Goal: Task Accomplishment & Management: Use online tool/utility

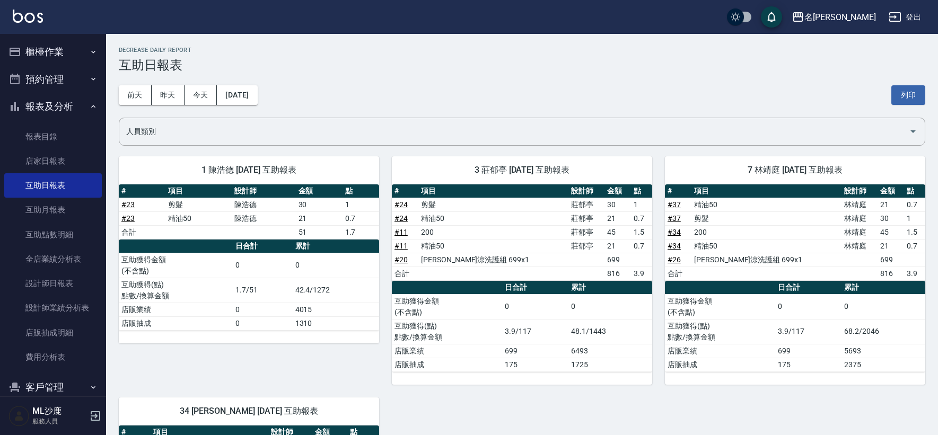
scroll to position [330, 0]
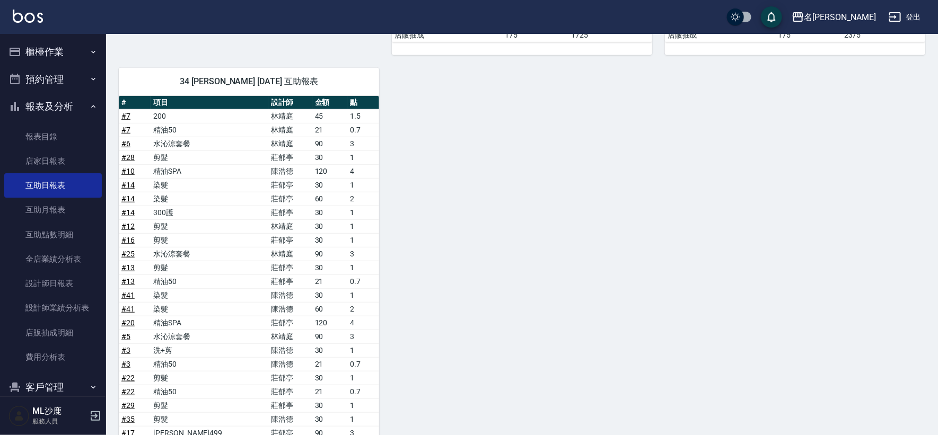
click at [46, 49] on button "櫃檯作業" at bounding box center [53, 52] width 98 height 28
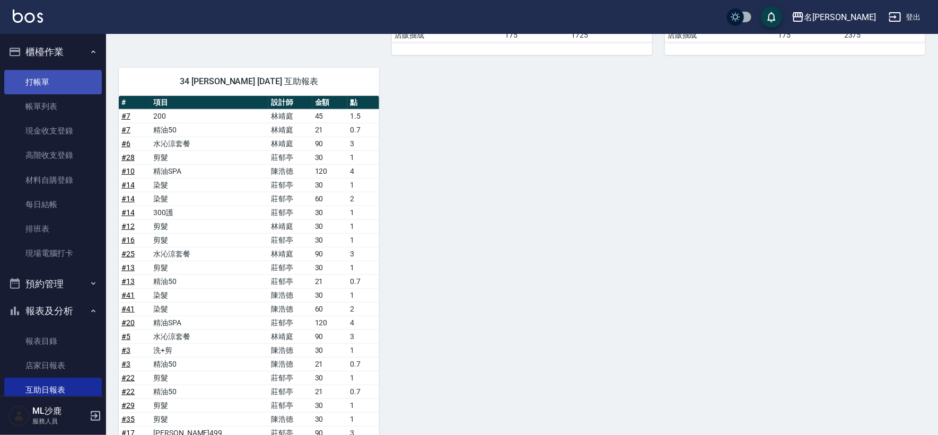
click at [38, 72] on link "打帳單" at bounding box center [53, 82] width 98 height 24
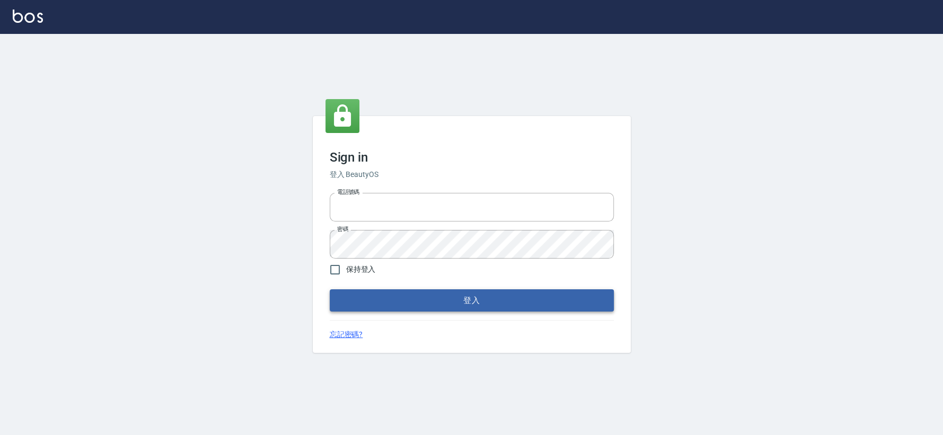
type input "0426653545"
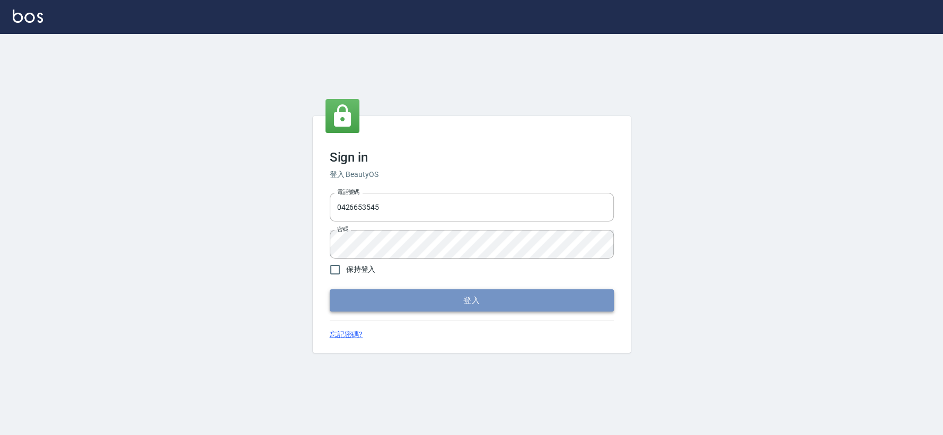
click at [469, 293] on button "登入" at bounding box center [472, 300] width 284 height 22
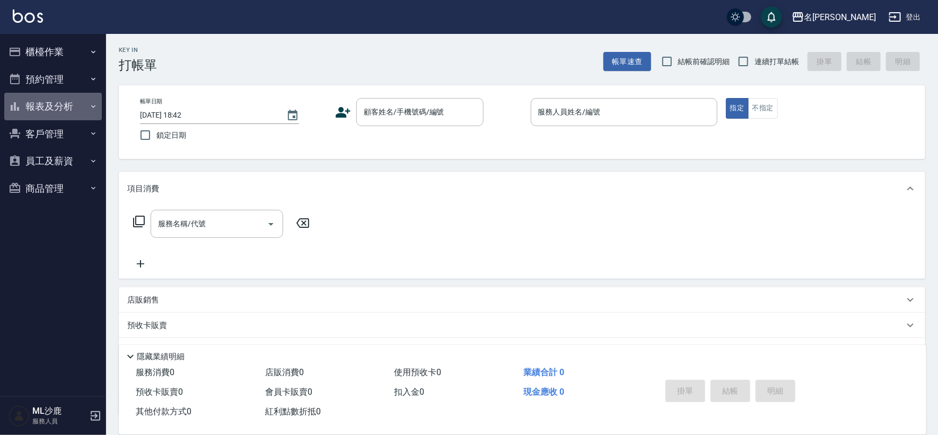
click at [46, 103] on button "報表及分析" at bounding box center [53, 107] width 98 height 28
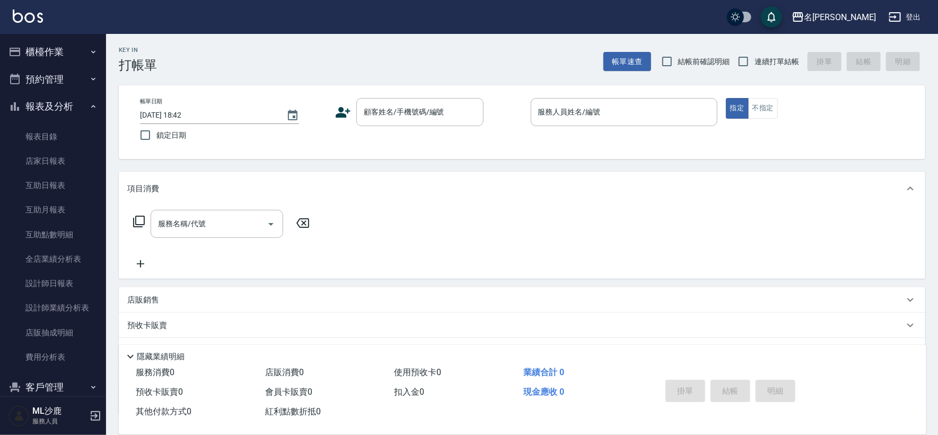
click at [58, 46] on button "櫃檯作業" at bounding box center [53, 52] width 98 height 28
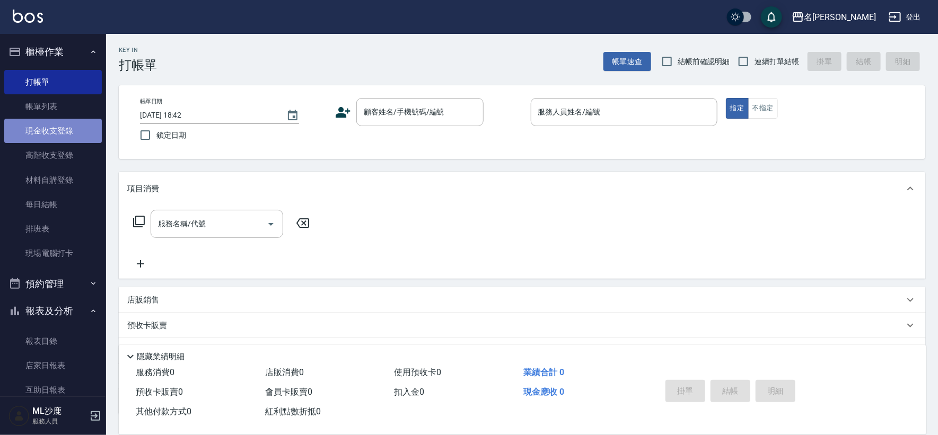
click at [57, 134] on link "現金收支登錄" at bounding box center [53, 131] width 98 height 24
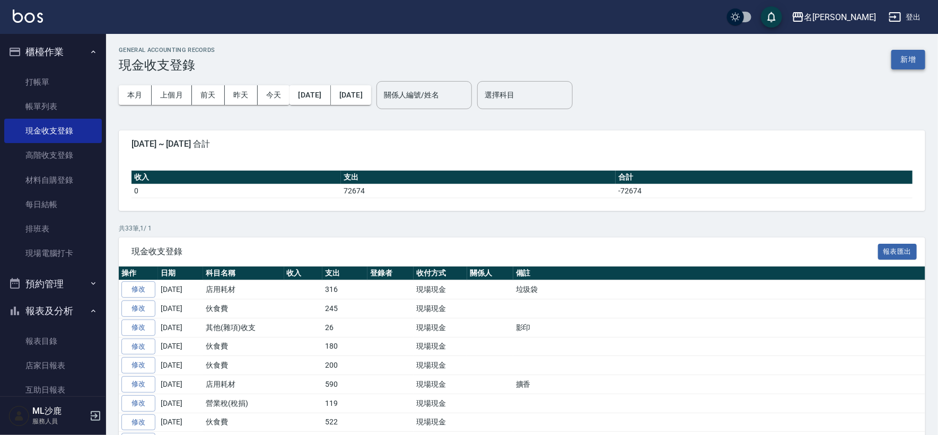
click at [912, 64] on button "新增" at bounding box center [908, 60] width 34 height 20
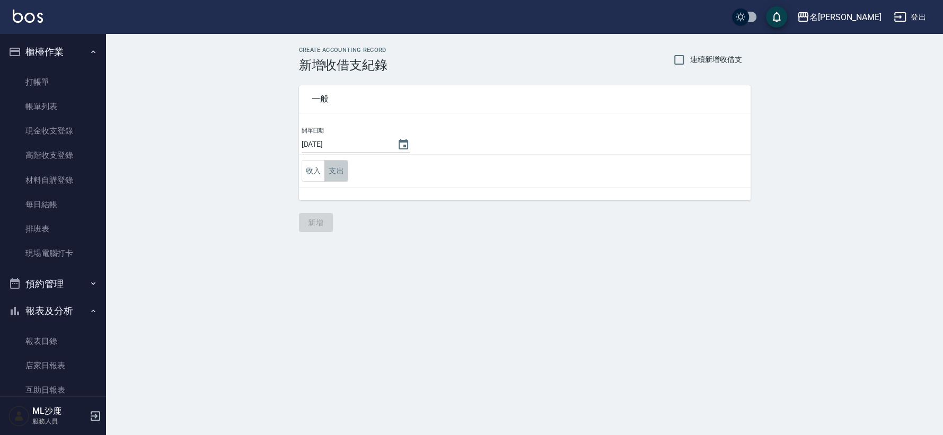
click at [345, 170] on button "支出" at bounding box center [336, 171] width 24 height 22
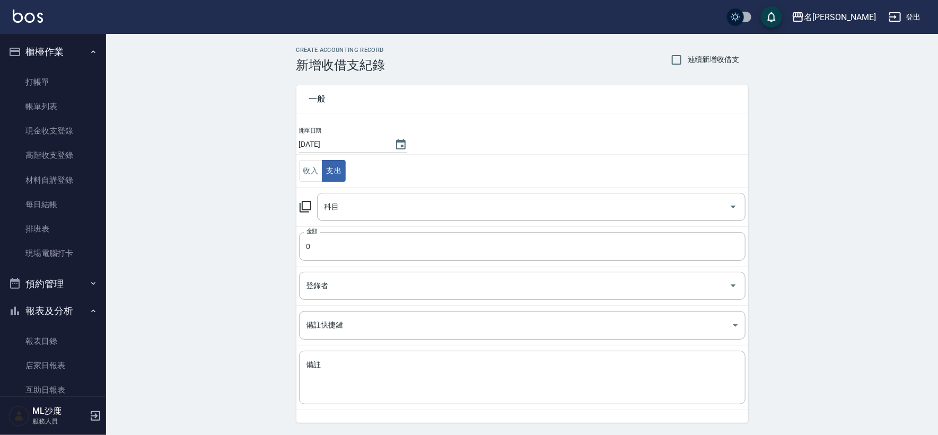
click at [353, 216] on div "科目" at bounding box center [531, 207] width 428 height 28
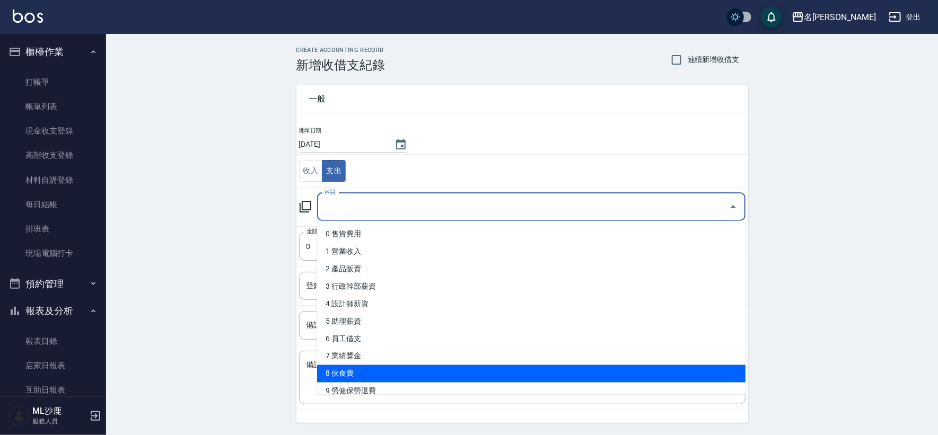
click at [347, 376] on li "8 伙食費" at bounding box center [531, 373] width 428 height 17
type input "8 伙食費"
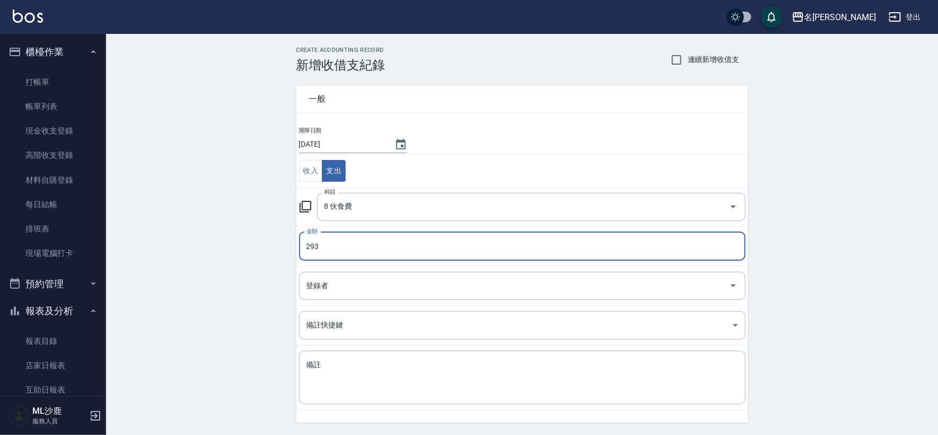
type input "293"
click at [169, 258] on div "CREATE ACCOUNTING RECORD 新增收借支紀錄 連續新增收借支 一般 開單日期 [DATE] 收入 支出 科目 8 伙食費 科目 金額 29…" at bounding box center [522, 251] width 832 height 434
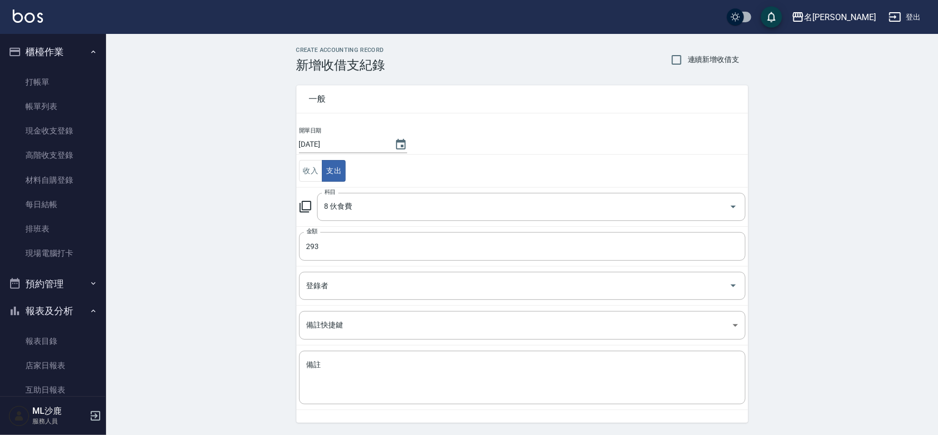
scroll to position [32, 0]
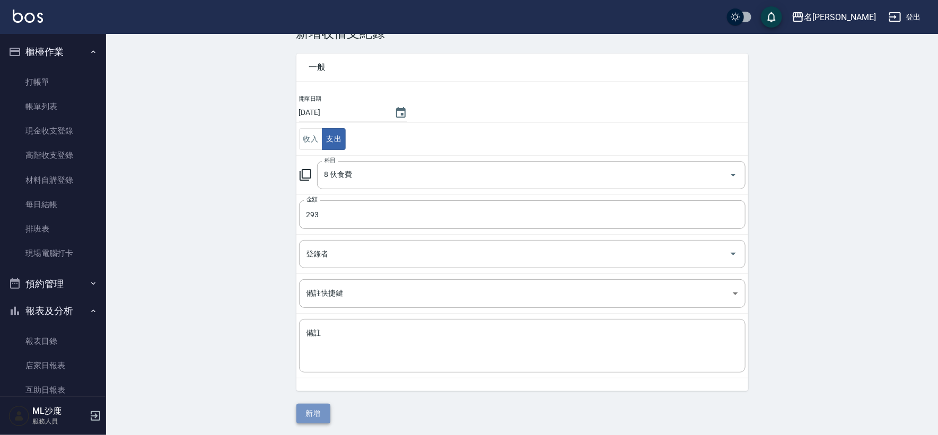
click at [313, 416] on button "新增" at bounding box center [313, 414] width 34 height 20
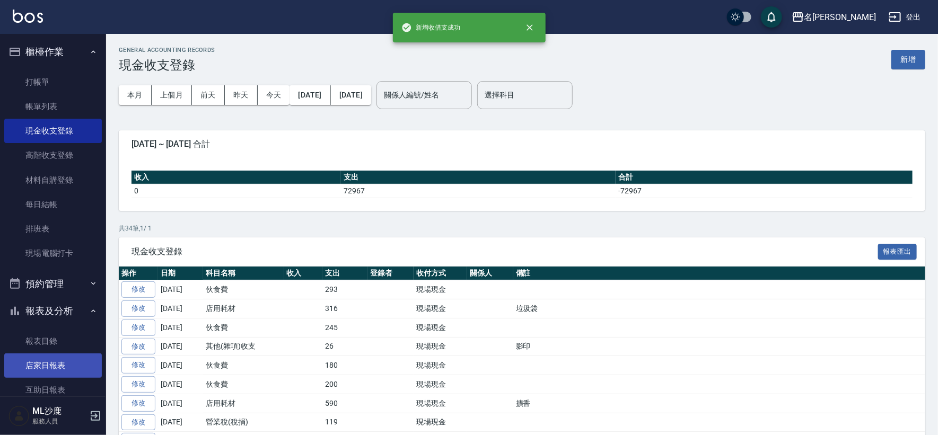
click at [55, 359] on link "店家日報表" at bounding box center [53, 366] width 98 height 24
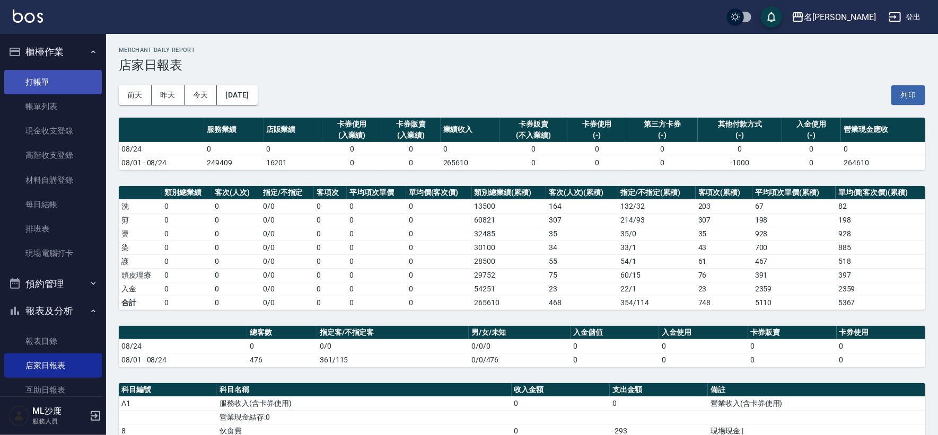
click at [41, 77] on link "打帳單" at bounding box center [53, 82] width 98 height 24
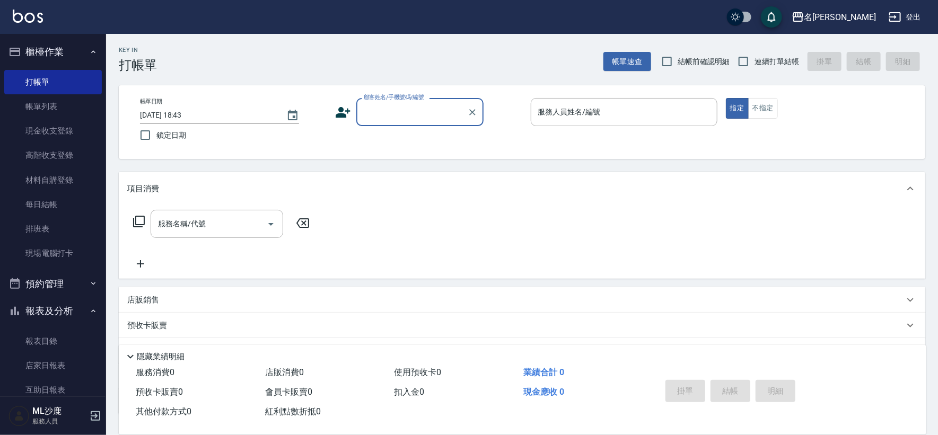
click at [758, 65] on span "連續打單結帳" at bounding box center [776, 61] width 45 height 11
click at [754, 65] on input "連續打單結帳" at bounding box center [743, 61] width 22 height 22
checkbox input "true"
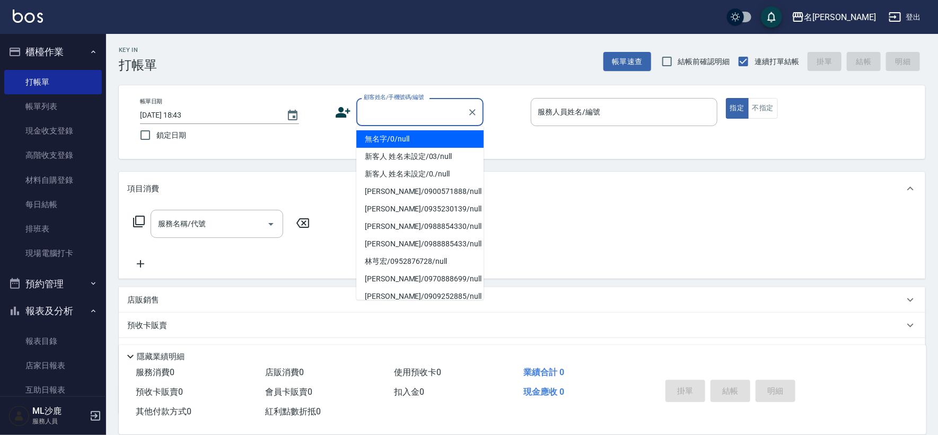
click at [379, 103] on div "顧客姓名/手機號碼/編號 顧客姓名/手機號碼/編號" at bounding box center [419, 112] width 127 height 28
type input "無名字/0/null"
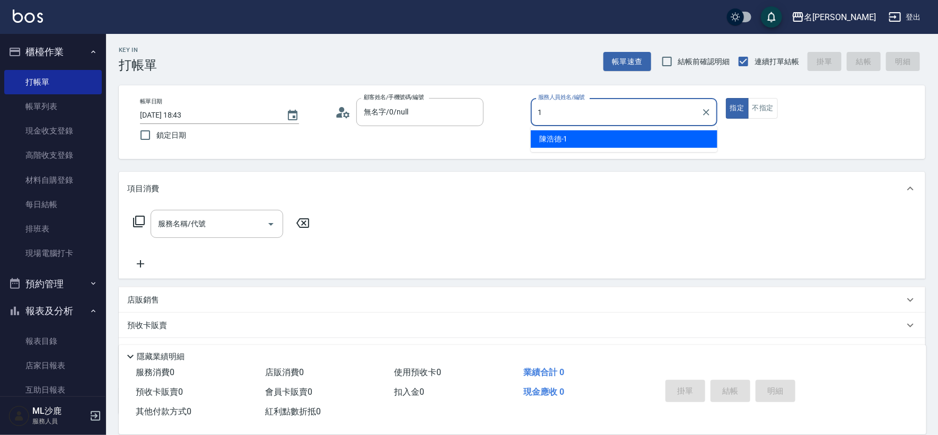
type input "[PERSON_NAME]1"
type button "true"
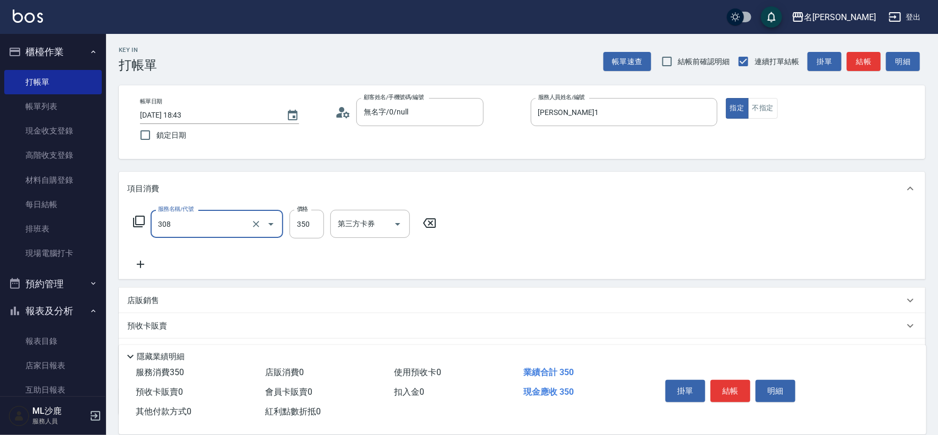
type input "洗+剪(308)"
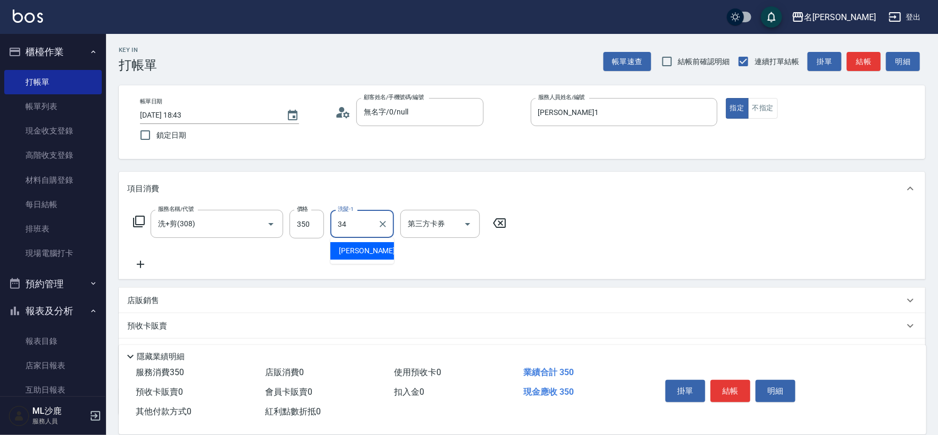
type input "[PERSON_NAME]-34"
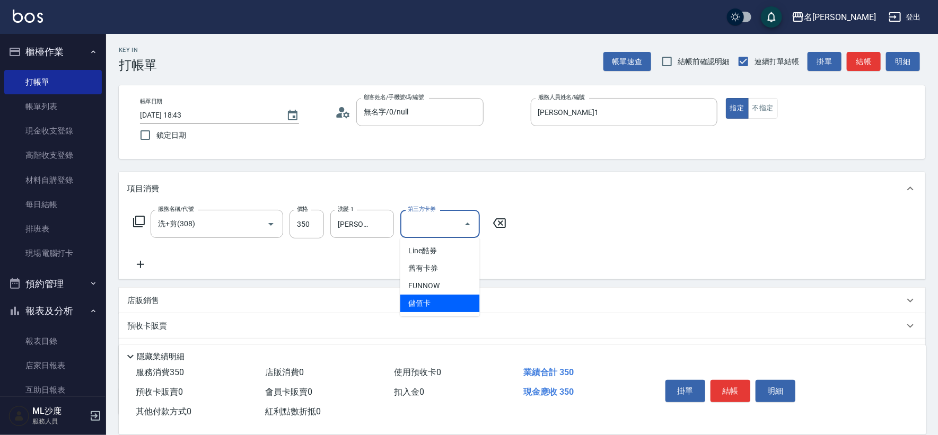
type input "儲值卡"
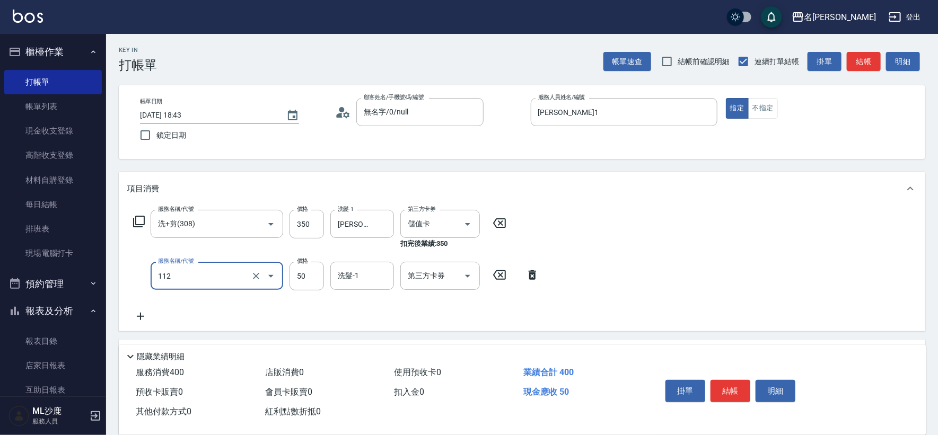
type input "精油50(112)"
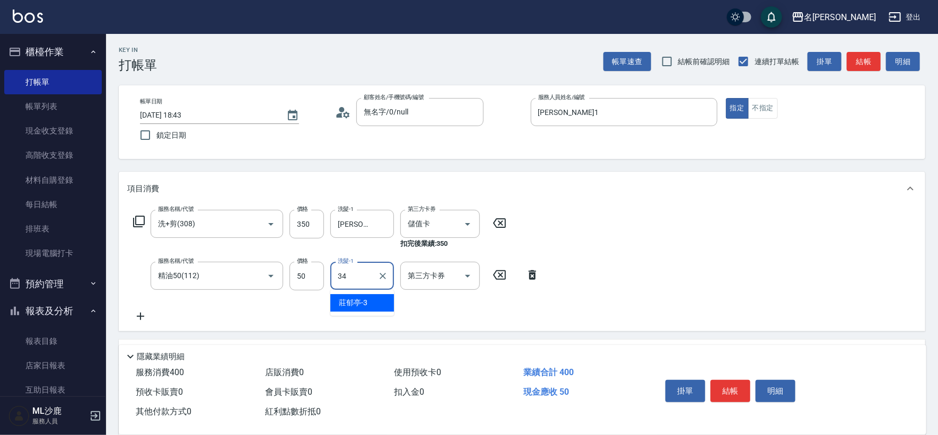
type input "[PERSON_NAME]-34"
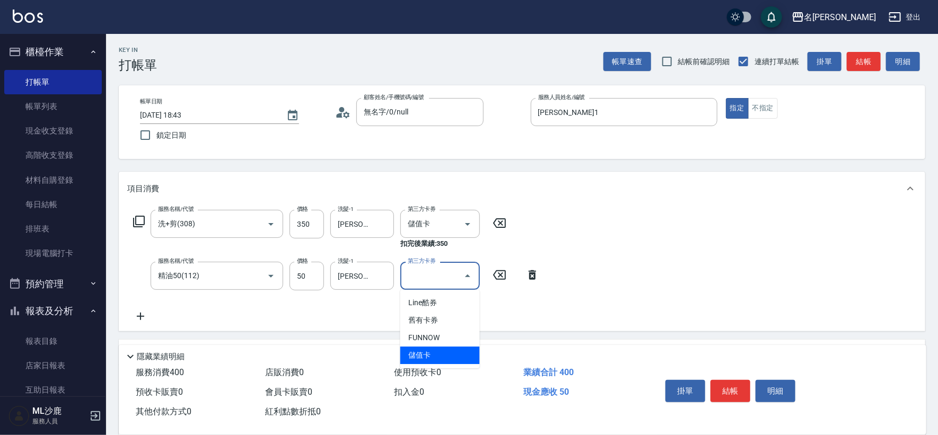
type input "儲值卡"
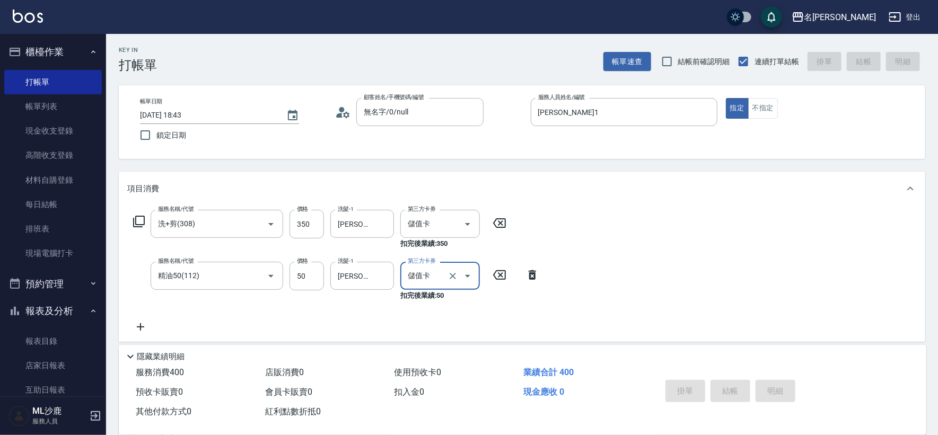
type input "[DATE] 18:45"
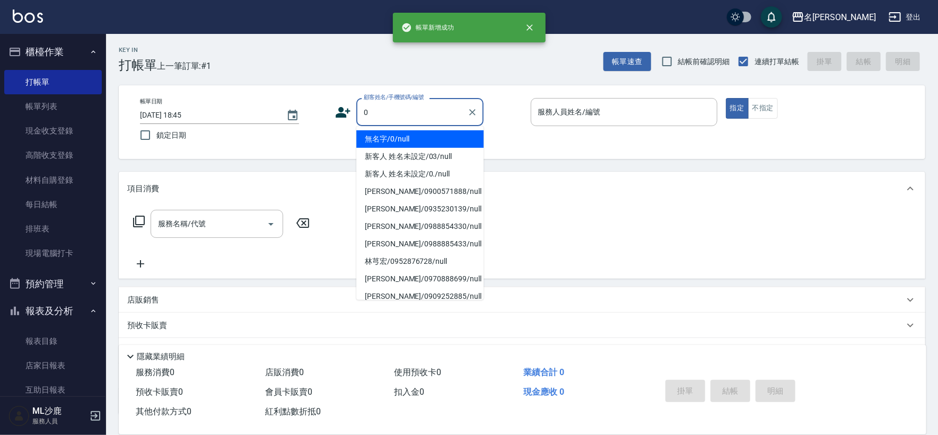
type input "無名字/0/null"
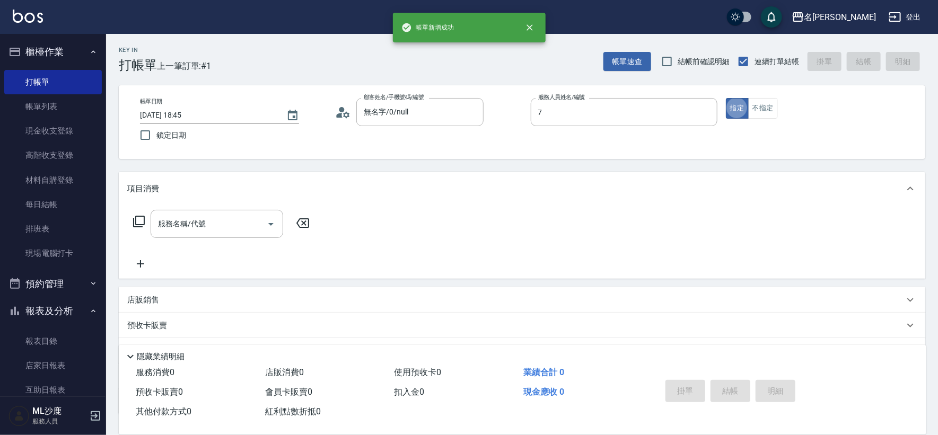
type input "[PERSON_NAME]-7"
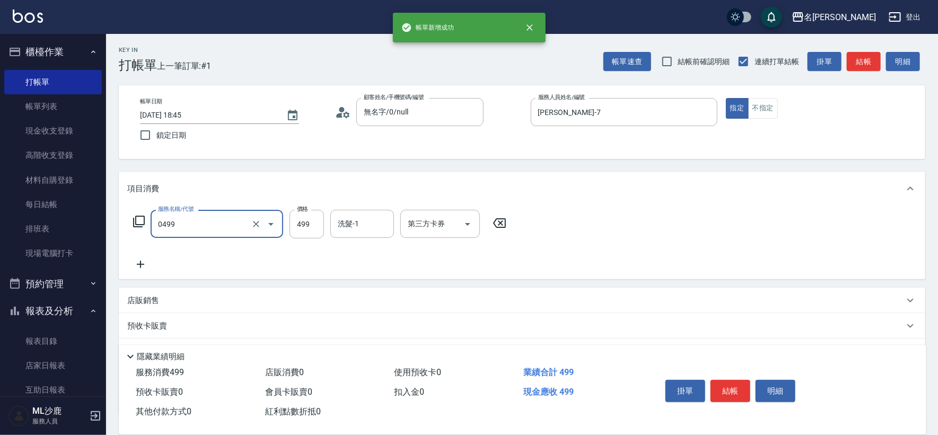
type input "[PERSON_NAME]499(0499)"
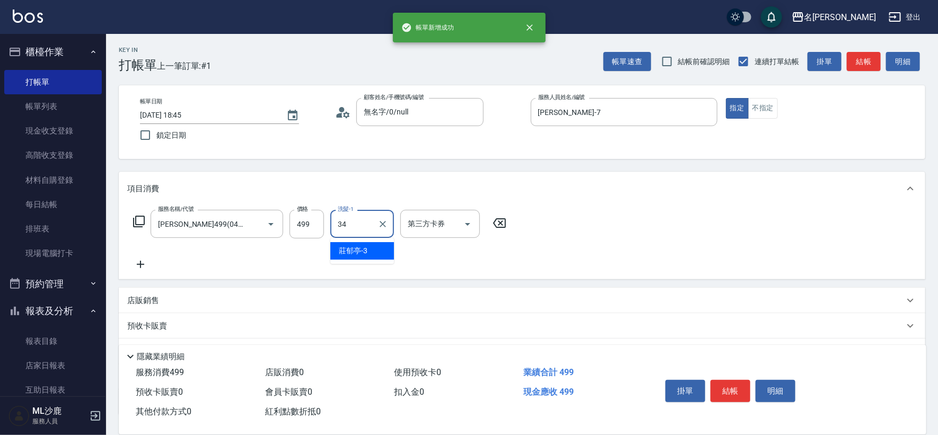
type input "[PERSON_NAME]-34"
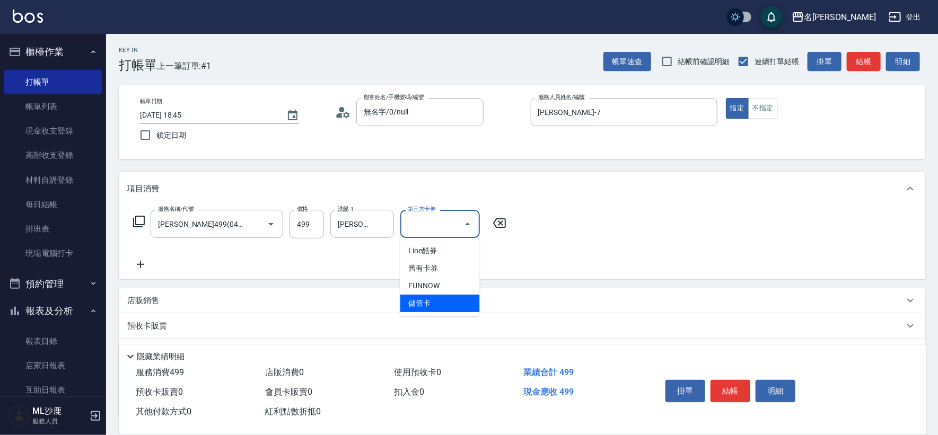
type input "儲值卡"
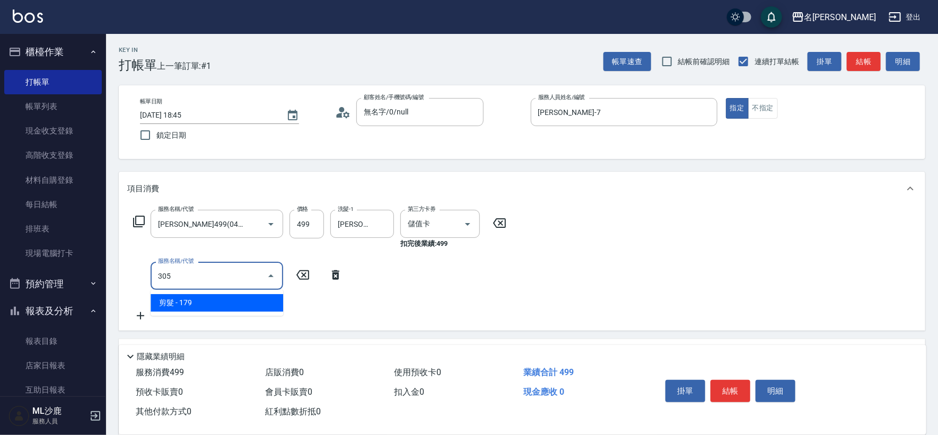
type input "剪髮(305)"
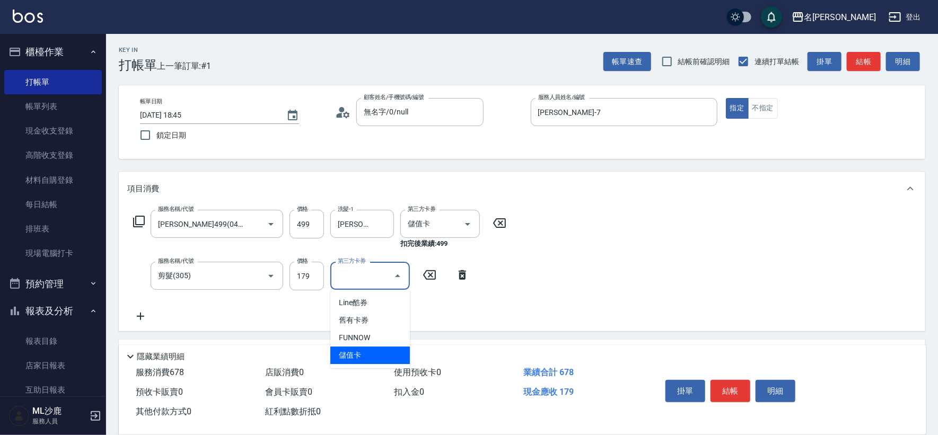
type input "儲值卡"
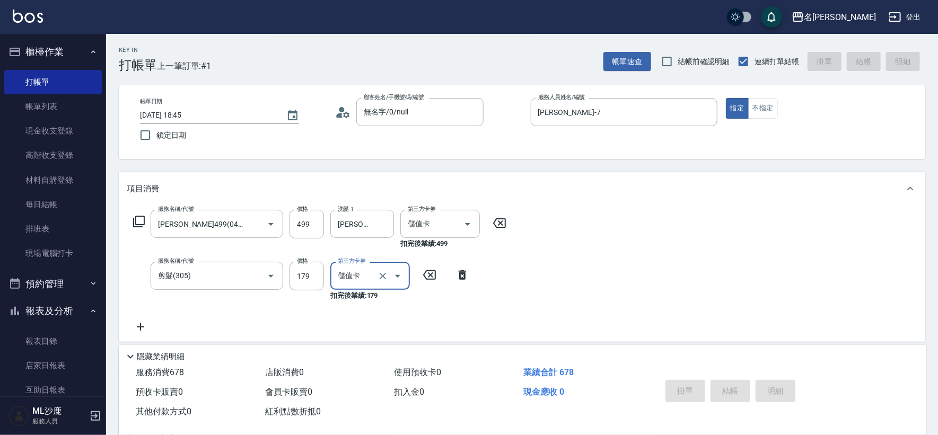
type input "[DATE] 18:46"
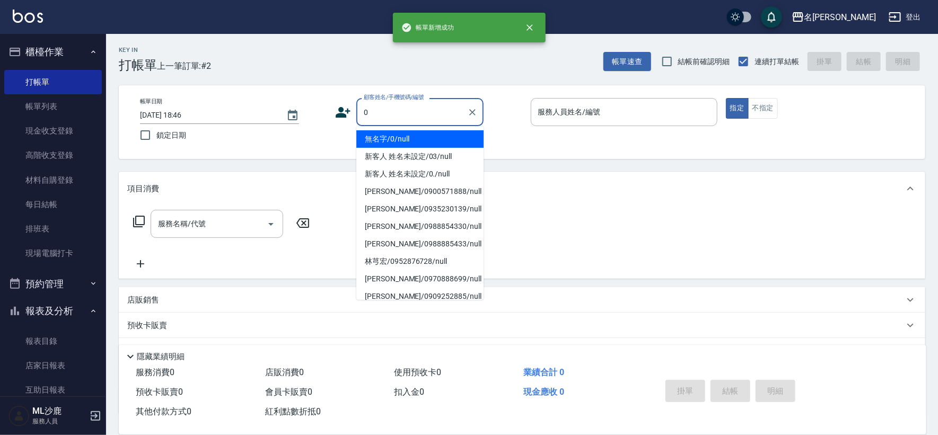
type input "無名字/0/null"
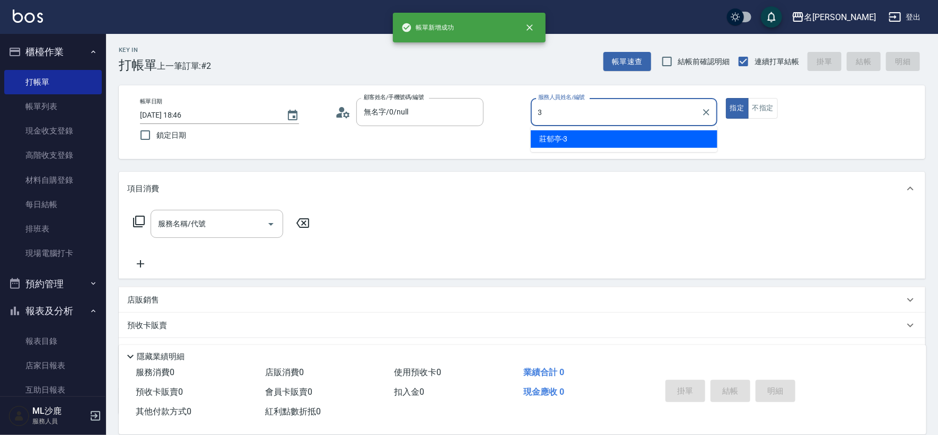
type input "[PERSON_NAME]-3"
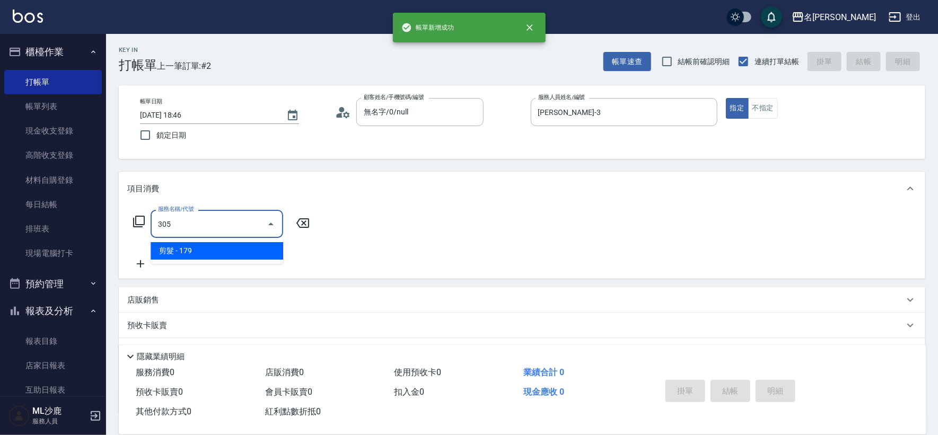
type input "剪髮(305)"
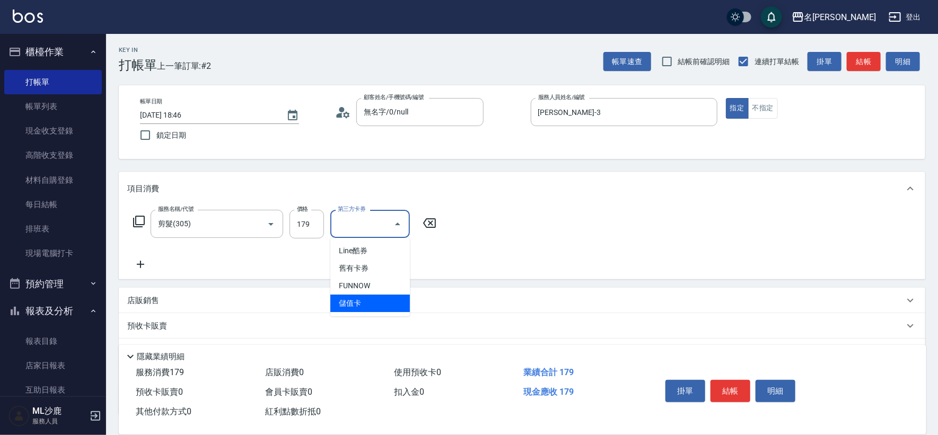
type input "儲值卡"
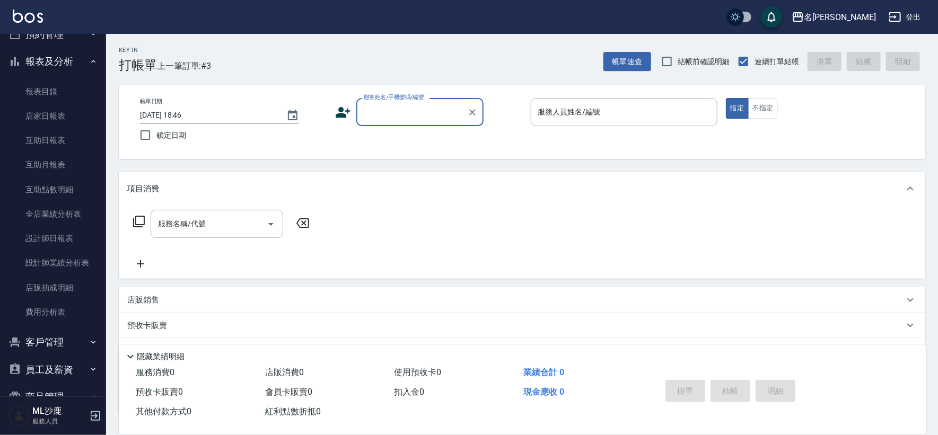
scroll to position [276, 0]
click at [53, 338] on button "員工及薪資" at bounding box center [53, 344] width 98 height 28
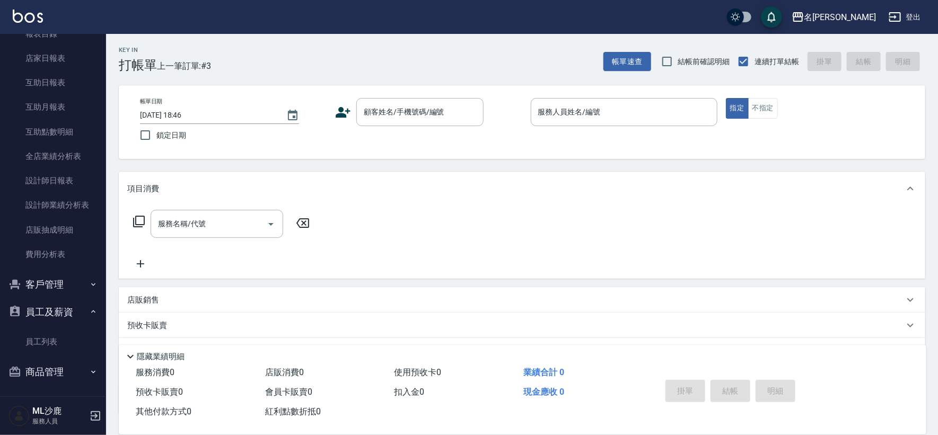
scroll to position [309, 0]
click at [62, 350] on link "員工列表" at bounding box center [53, 340] width 98 height 24
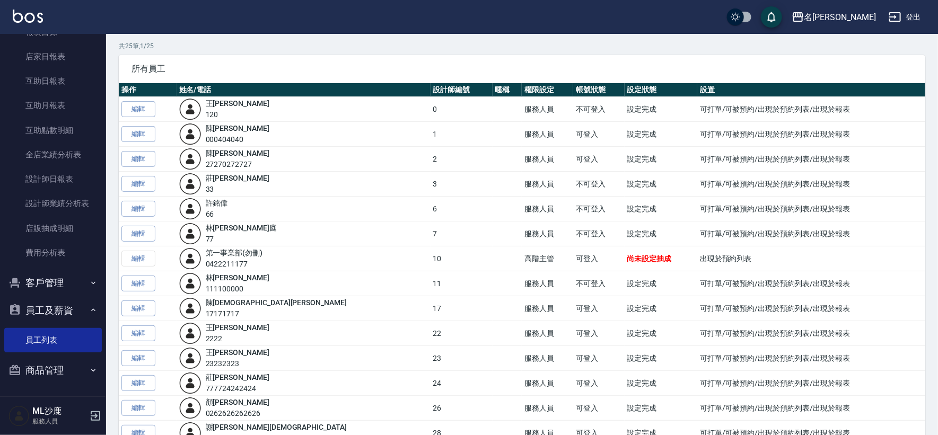
scroll to position [59, 0]
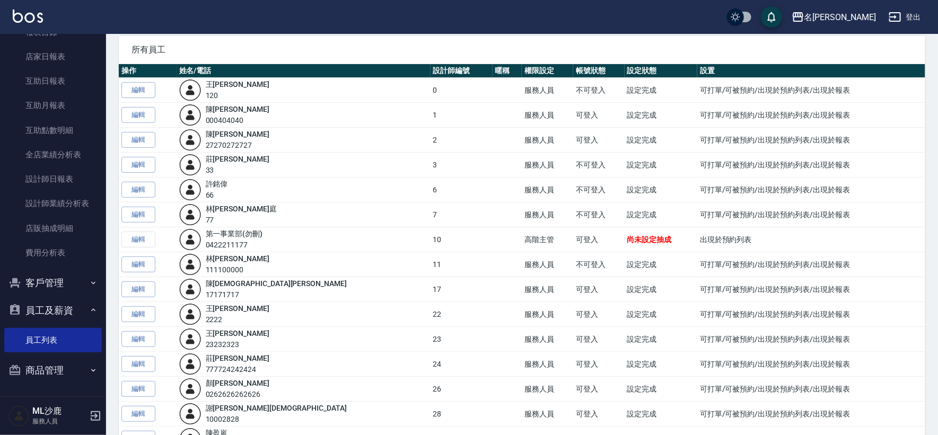
click at [293, 233] on div "第一事業部 (勿刪) 0422211177" at bounding box center [303, 239] width 249 height 22
click at [324, 224] on div "[PERSON_NAME]77" at bounding box center [303, 215] width 249 height 22
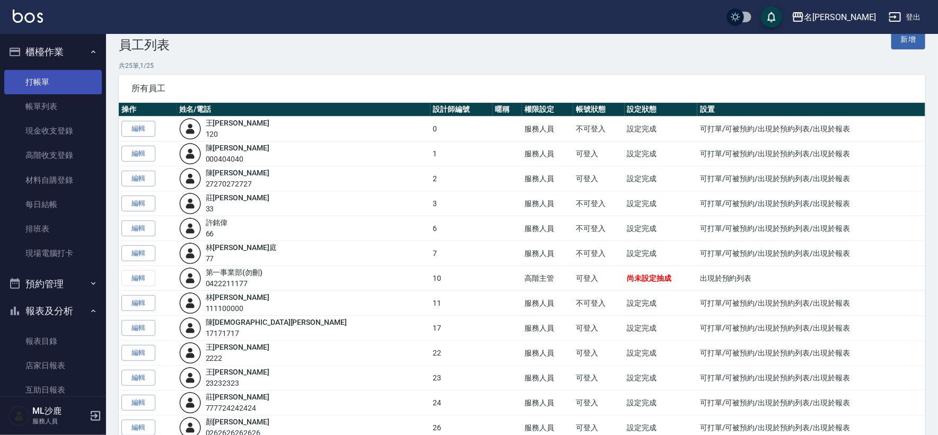
scroll to position [0, 0]
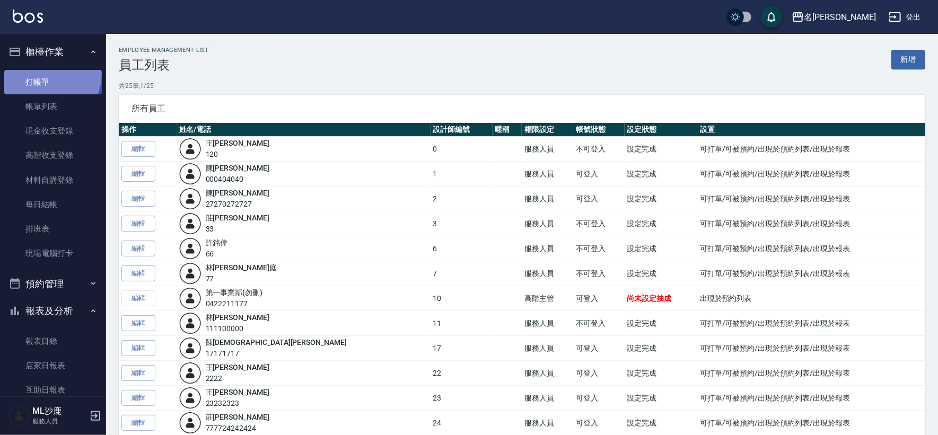
click at [41, 73] on link "打帳單" at bounding box center [53, 82] width 98 height 24
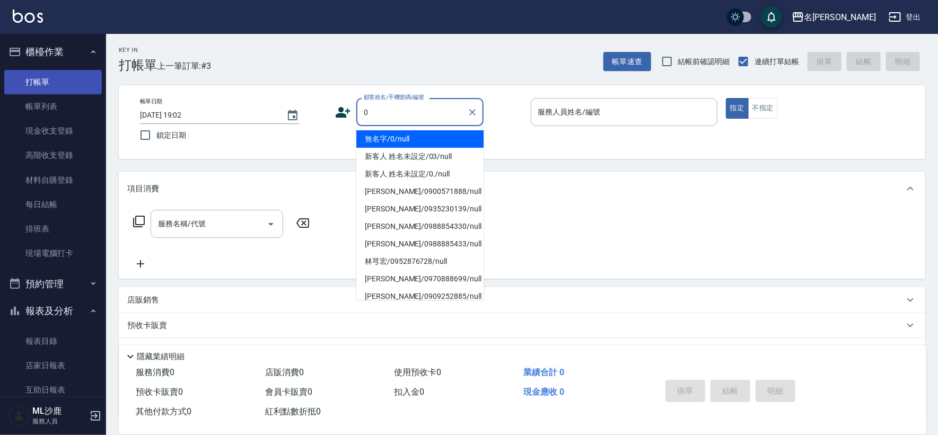
type input "無名字/0/null"
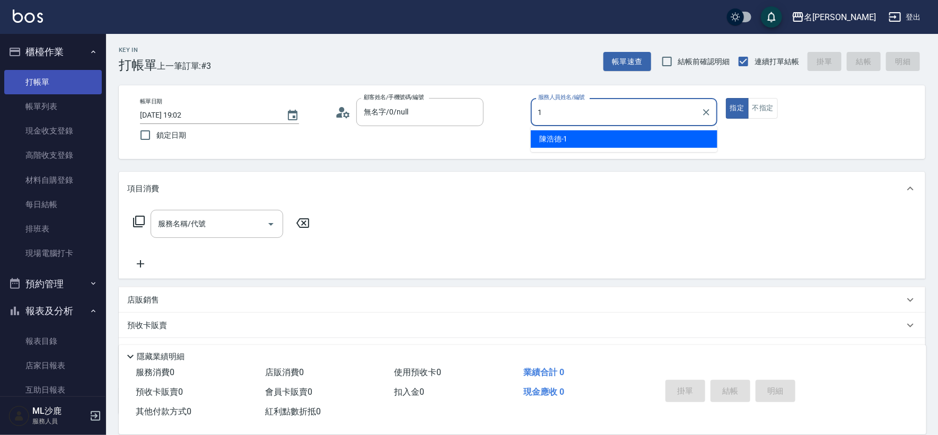
type input "[PERSON_NAME]1"
type button "true"
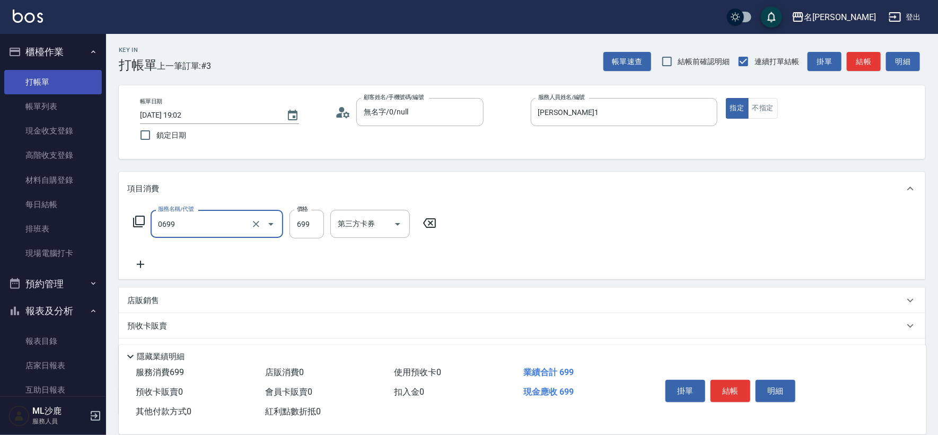
type input "精油SPA(0699)"
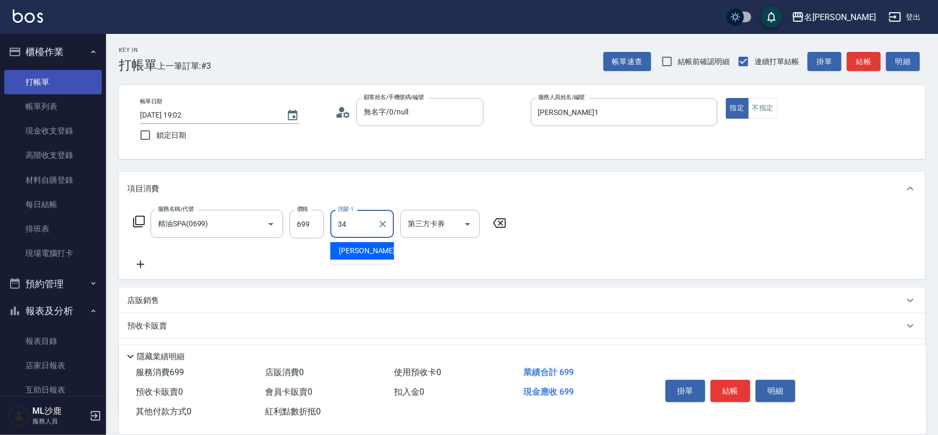
type input "[PERSON_NAME]-34"
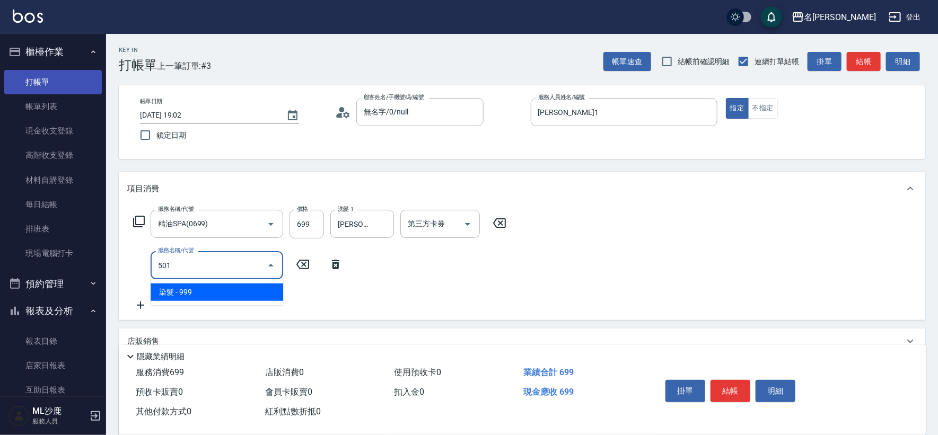
type input "染髮(501)"
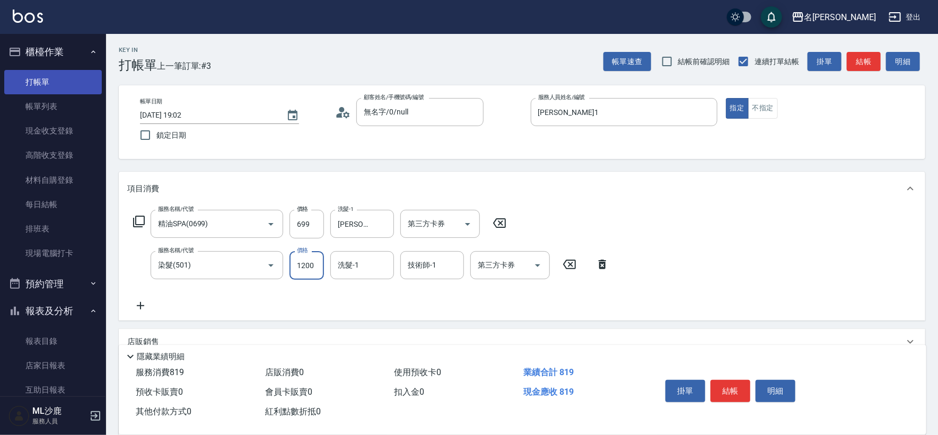
type input "1200"
type input "[PERSON_NAME]-34"
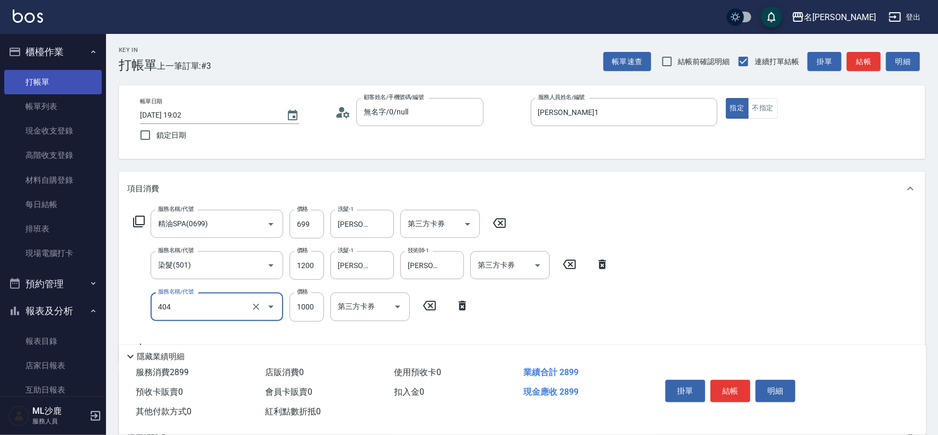
type input "1000護(404)"
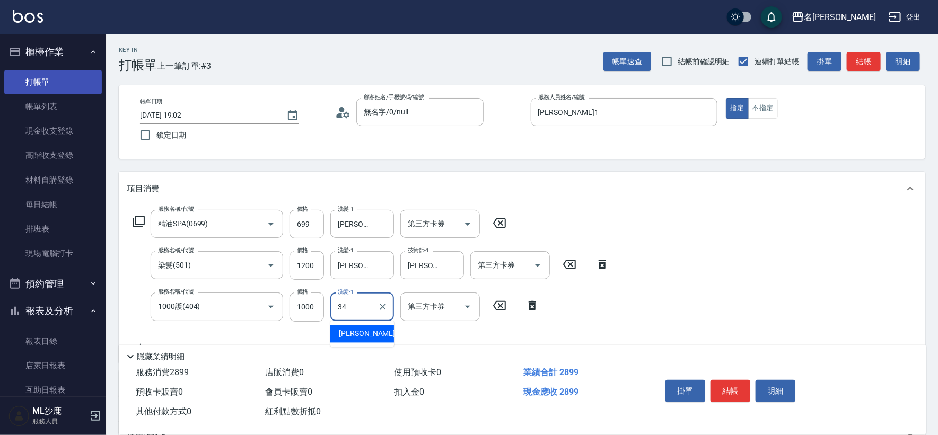
type input "[PERSON_NAME]-34"
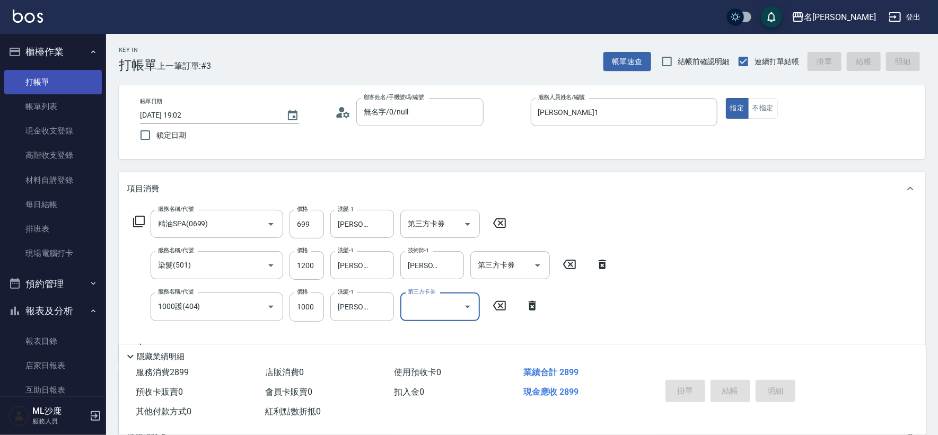
type input "[DATE] 19:04"
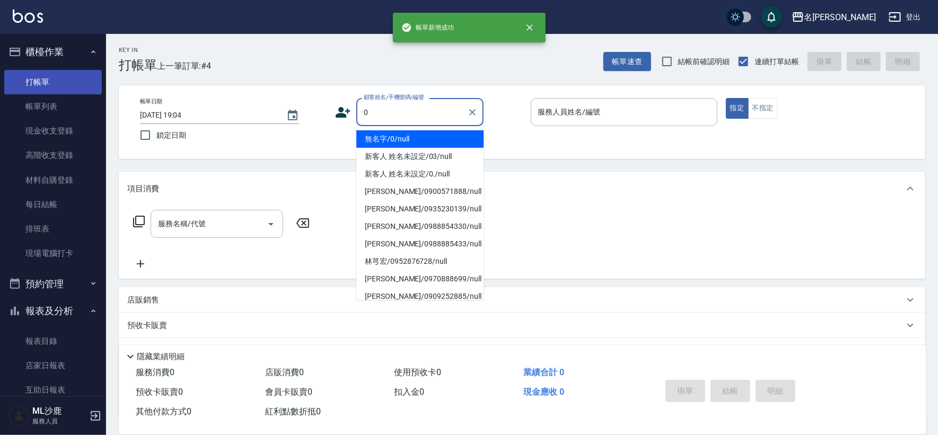
type input "無名字/0/null"
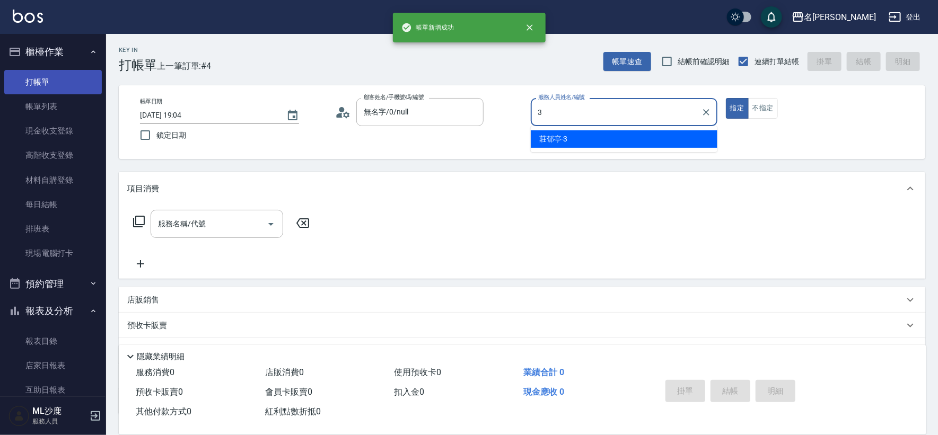
type input "[PERSON_NAME]-3"
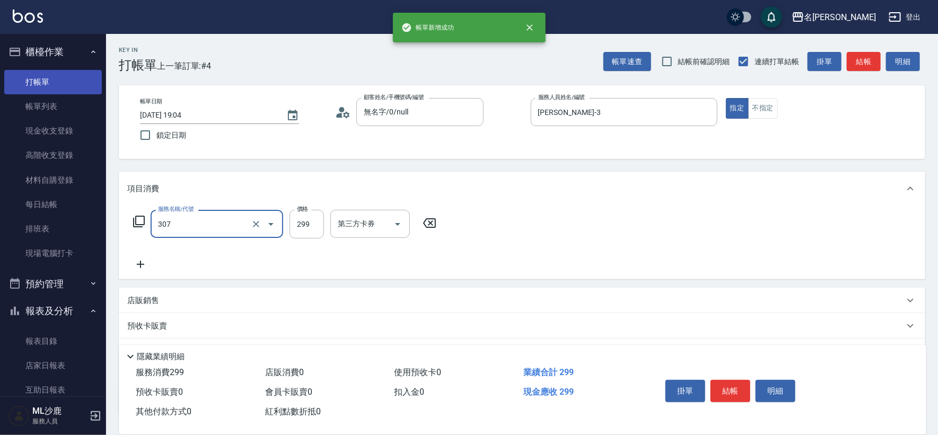
type input "剪髮(307)"
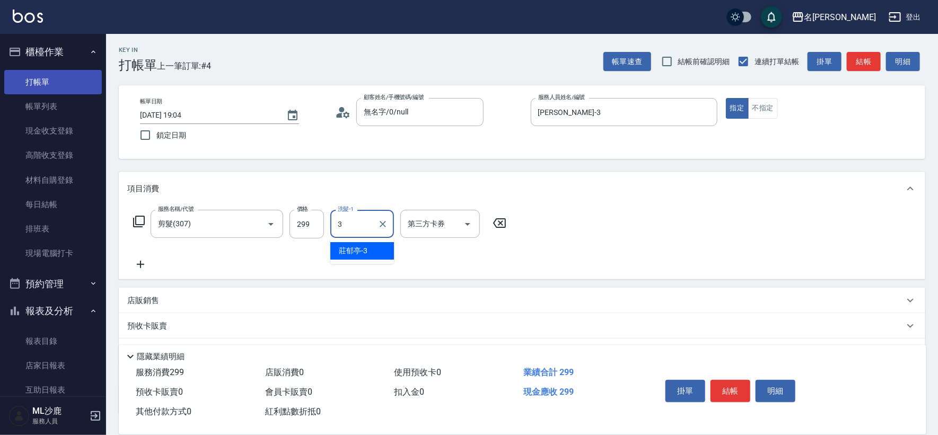
type input "[PERSON_NAME]-3"
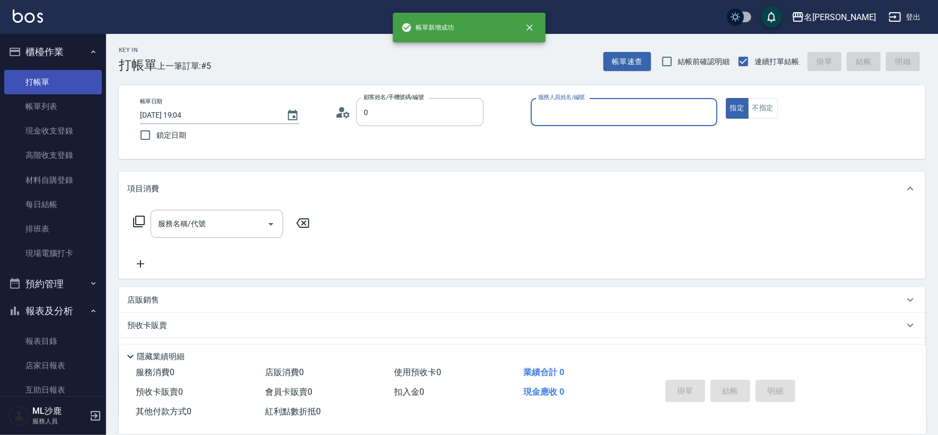
type input "無名字/0/null"
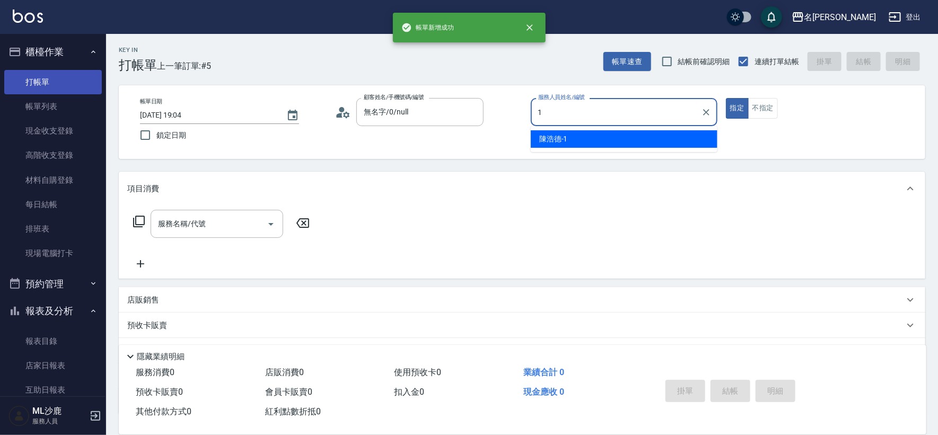
type input "[PERSON_NAME]1"
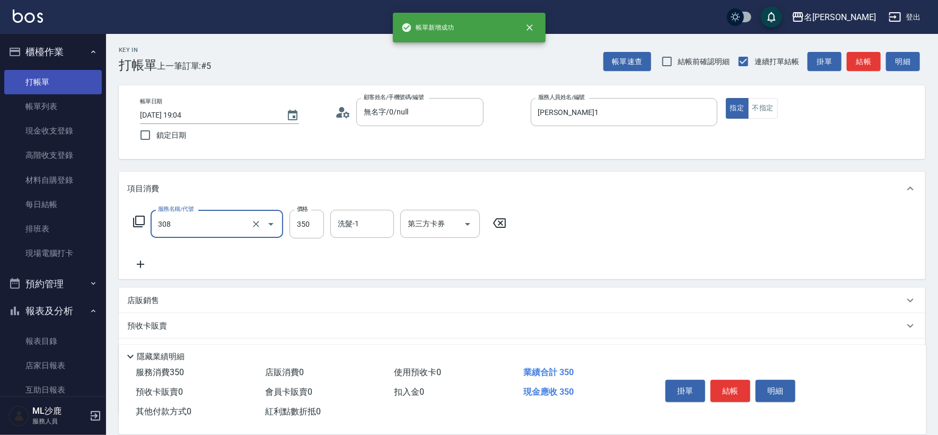
type input "洗+剪(308)"
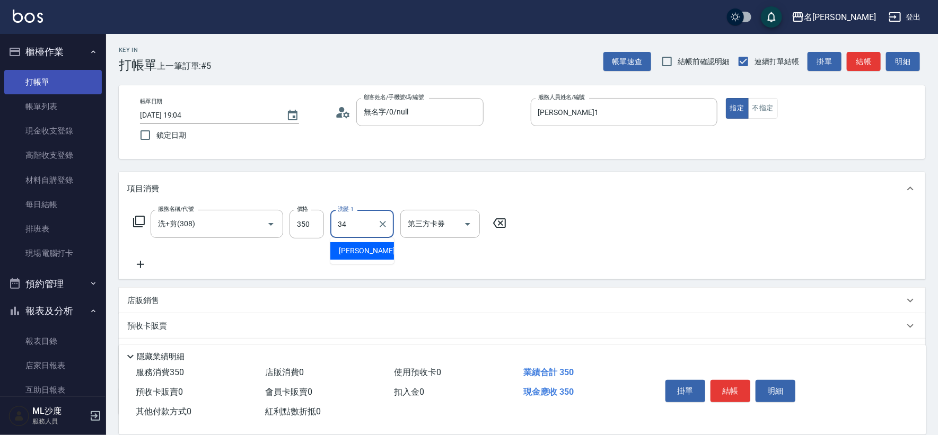
type input "[PERSON_NAME]-34"
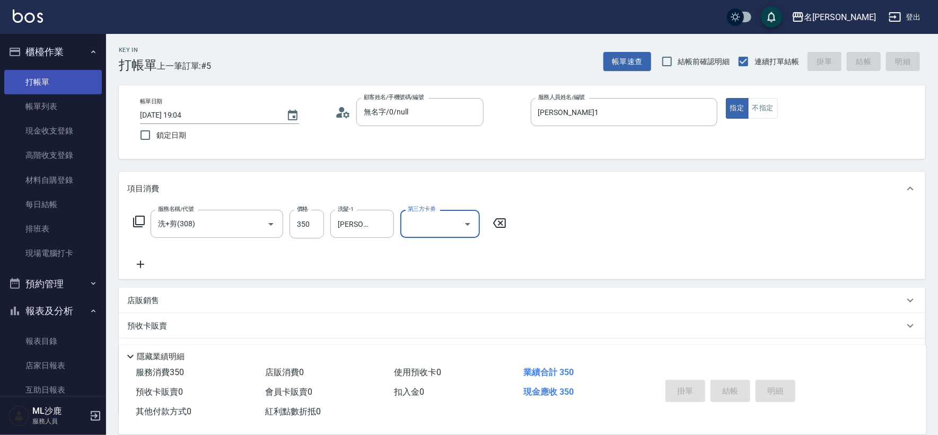
type input "[DATE] 19:05"
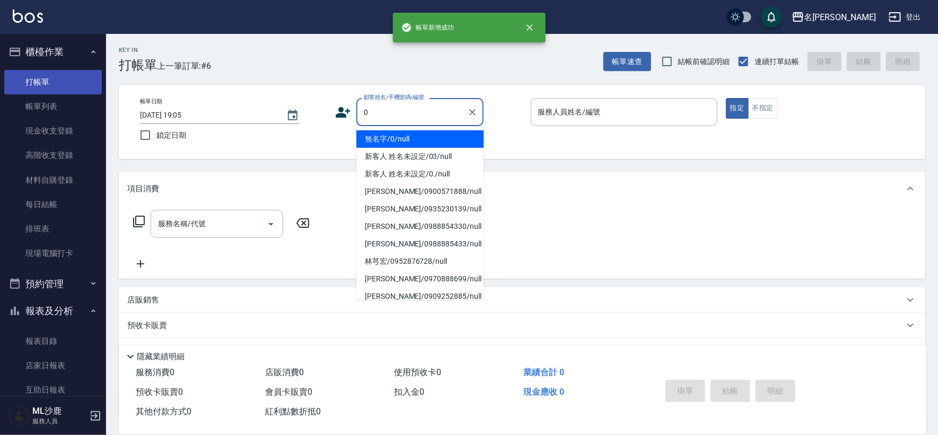
type input "無名字/0/null"
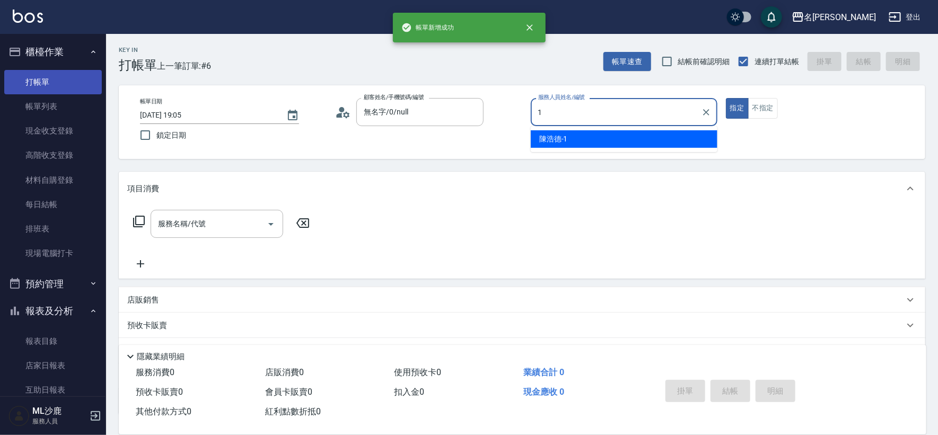
type input "[PERSON_NAME]1"
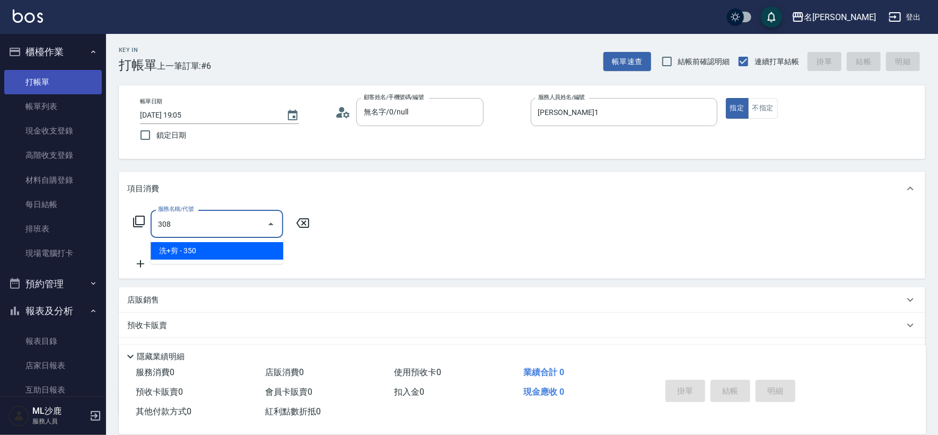
type input "洗+剪(308)"
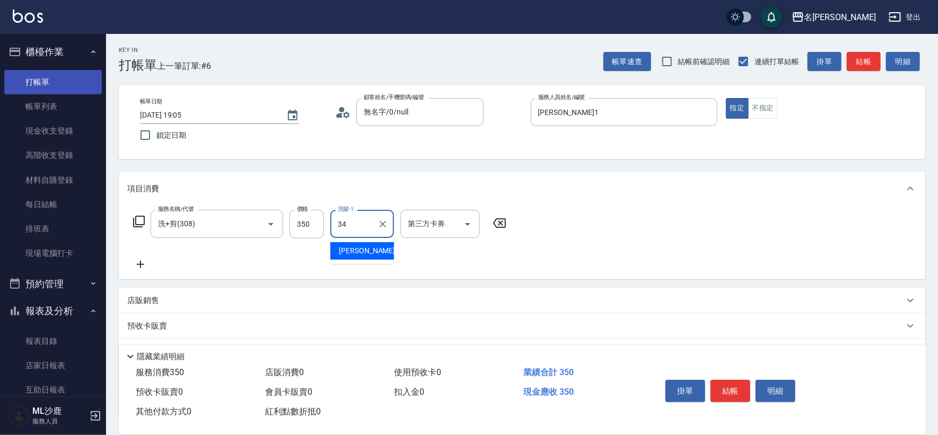
type input "[PERSON_NAME]-34"
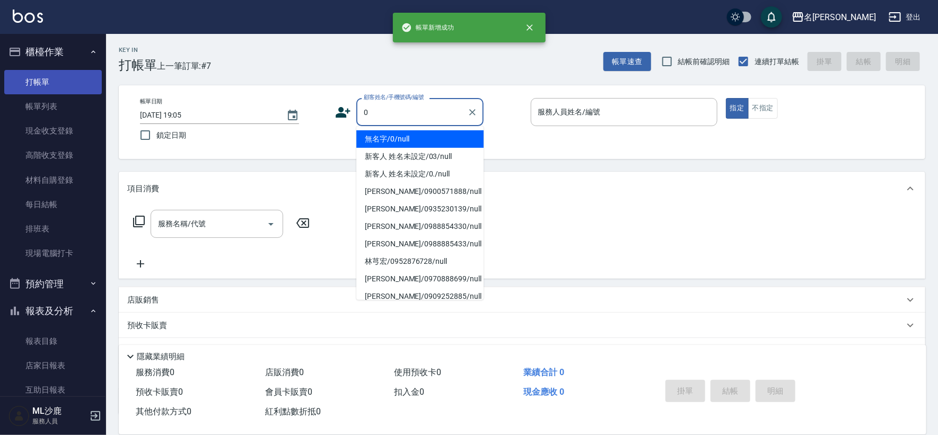
type input "無名字/0/null"
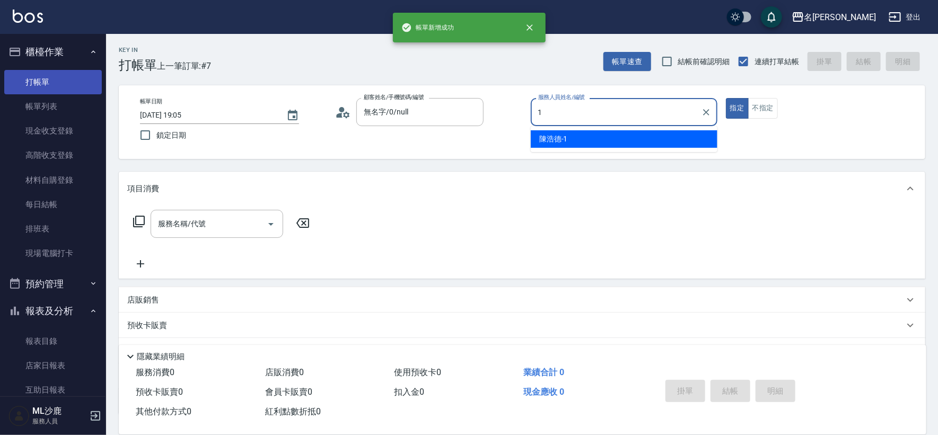
type input "[PERSON_NAME]1"
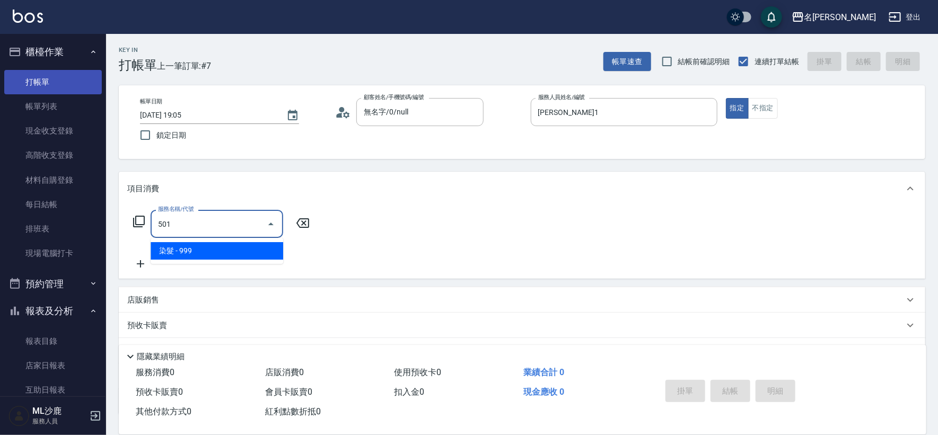
type input "染髮(501)"
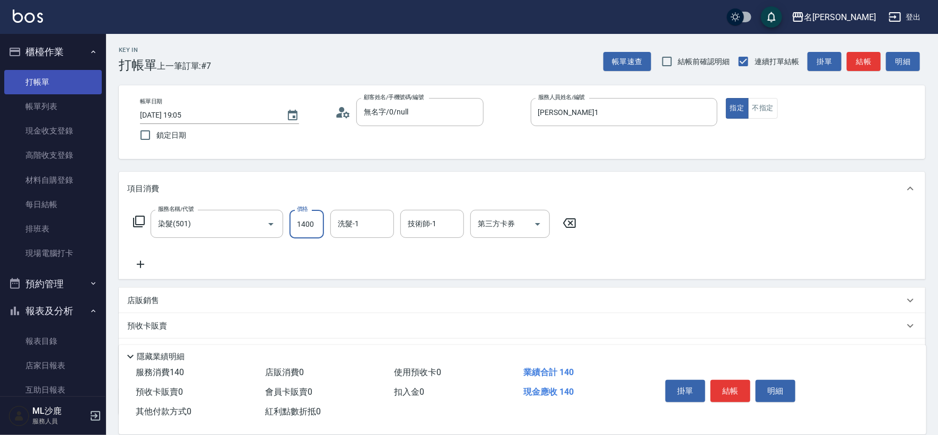
type input "1400"
type input "[PERSON_NAME]-34"
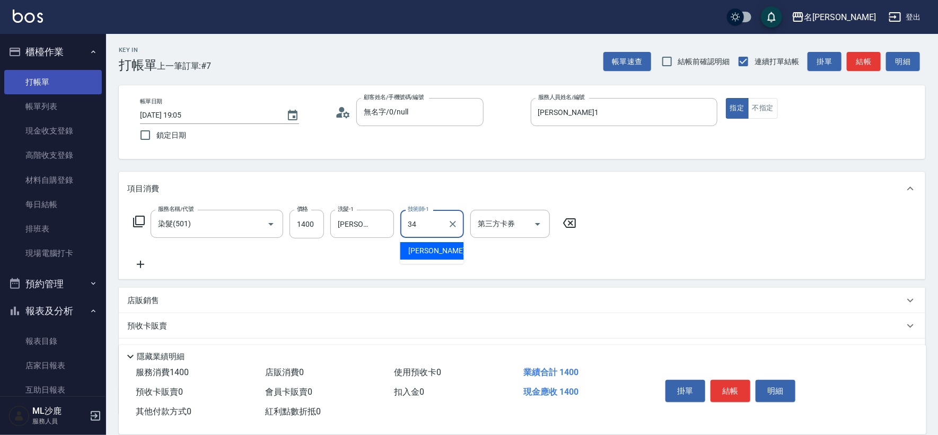
type input "[PERSON_NAME]-34"
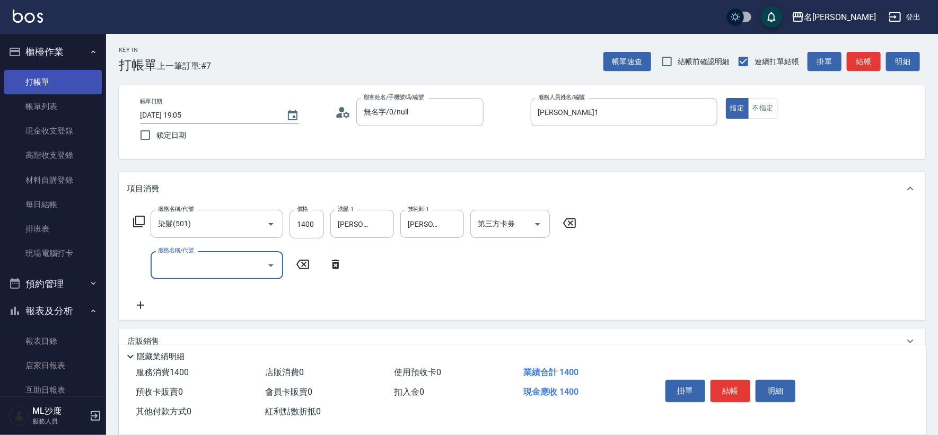
type input "6"
type input "精油SPA(0699)"
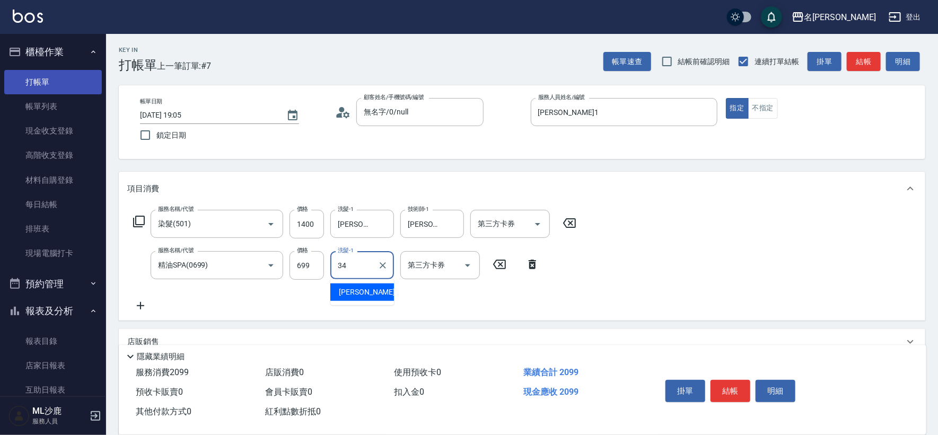
type input "[PERSON_NAME]-34"
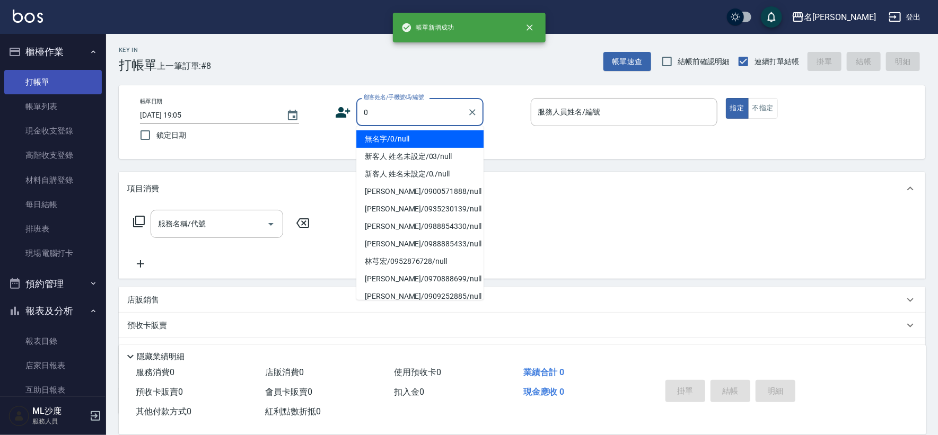
type input "無名字/0/null"
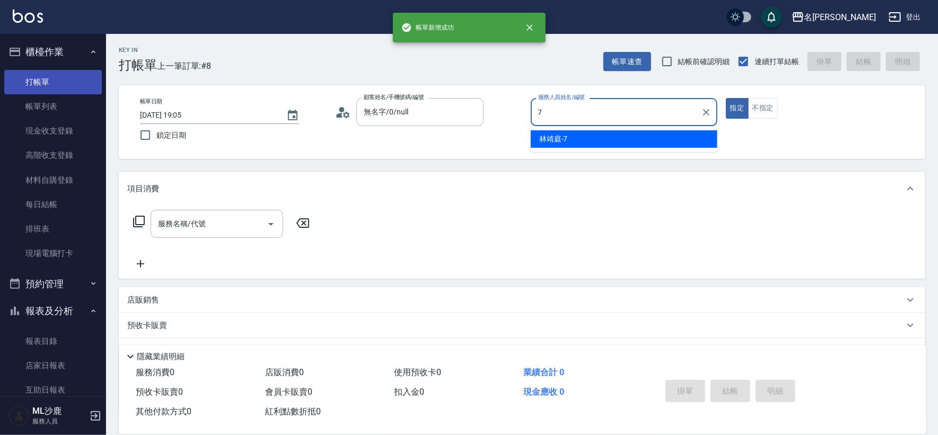
type input "[PERSON_NAME]-7"
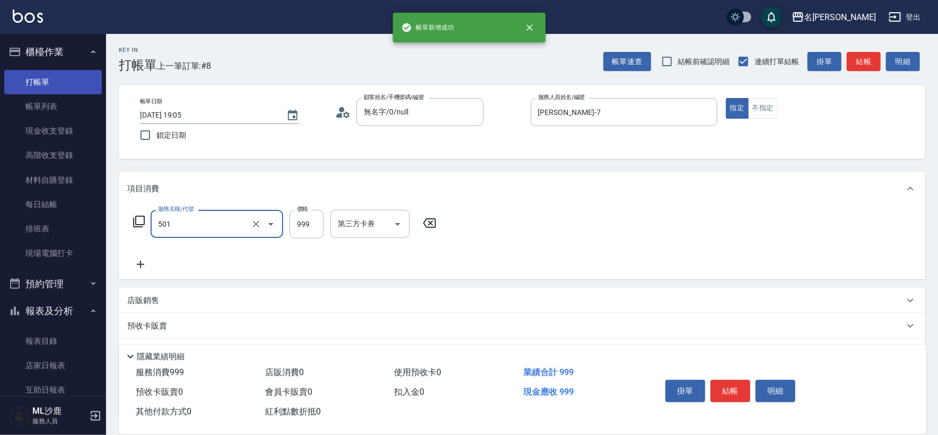
type input "染髮(501)"
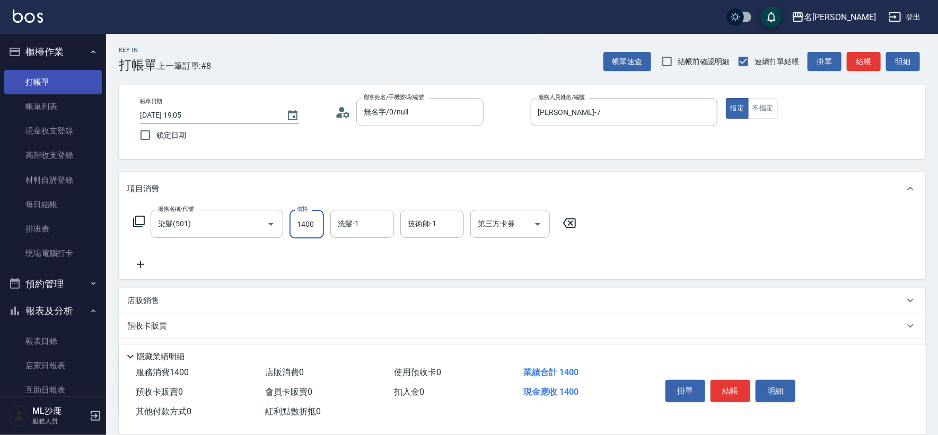
type input "1400"
type input "[PERSON_NAME]-34"
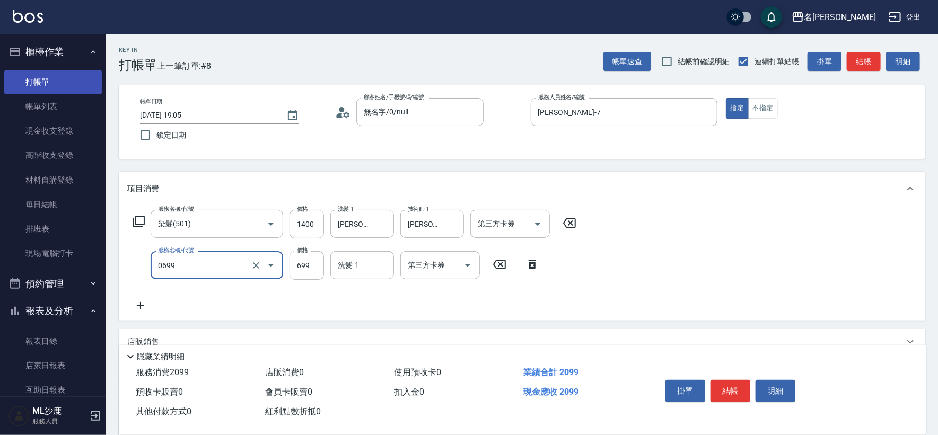
type input "精油SPA(0699)"
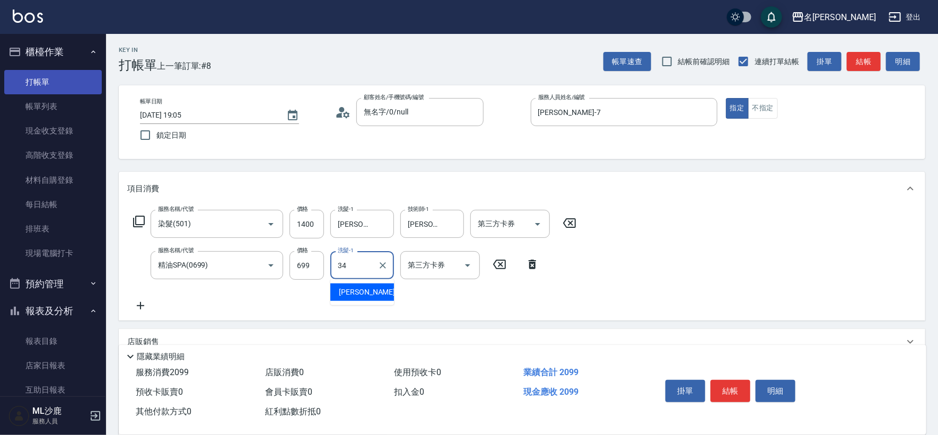
type input "[PERSON_NAME]-34"
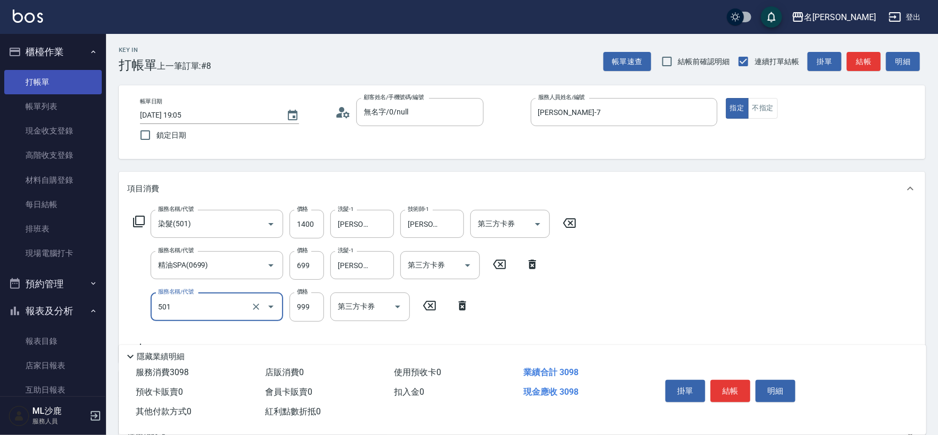
type input "染髮(501)"
type input "600"
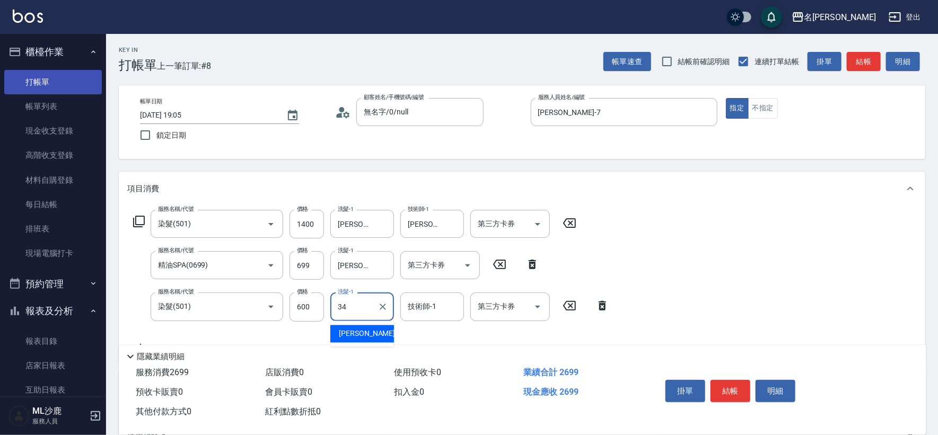
type input "[PERSON_NAME]-34"
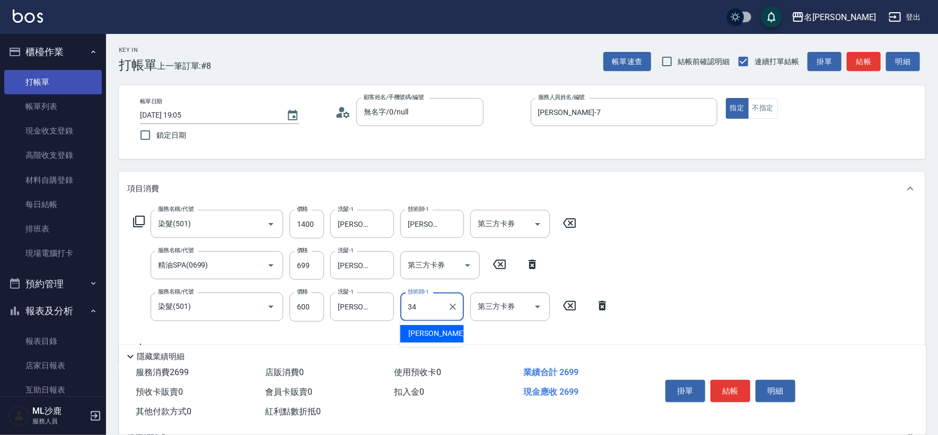
type input "[PERSON_NAME]-34"
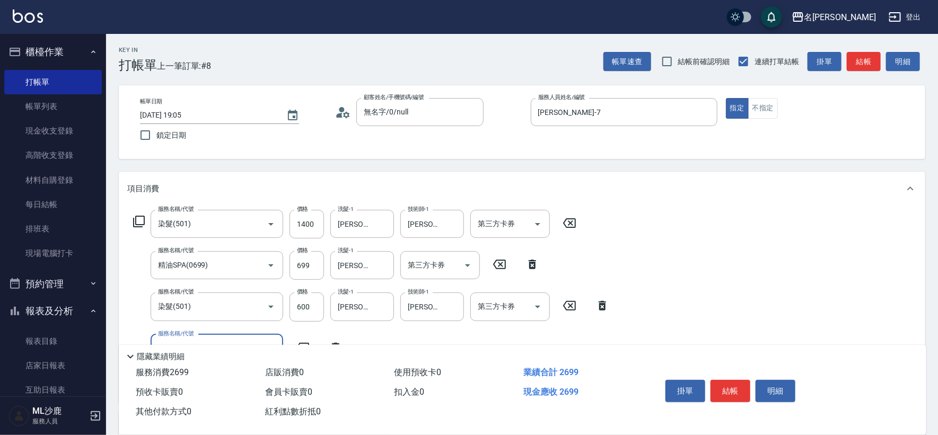
scroll to position [59, 0]
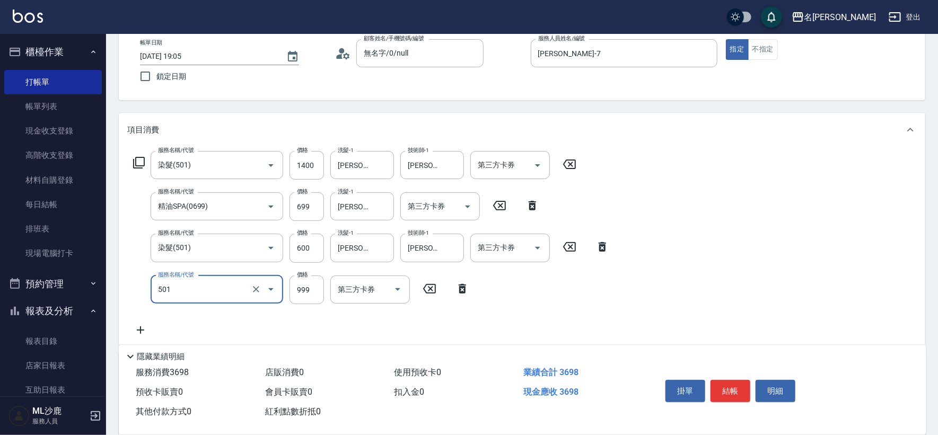
type input "染髮(501)"
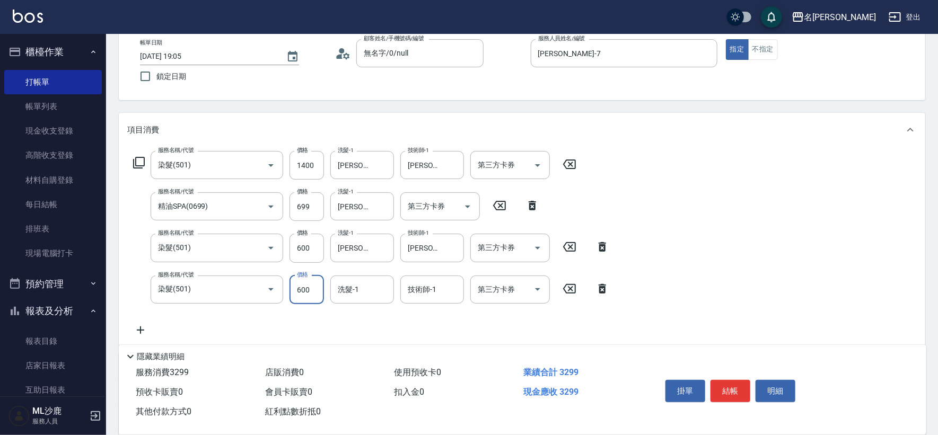
type input "600"
type input "[PERSON_NAME]-34"
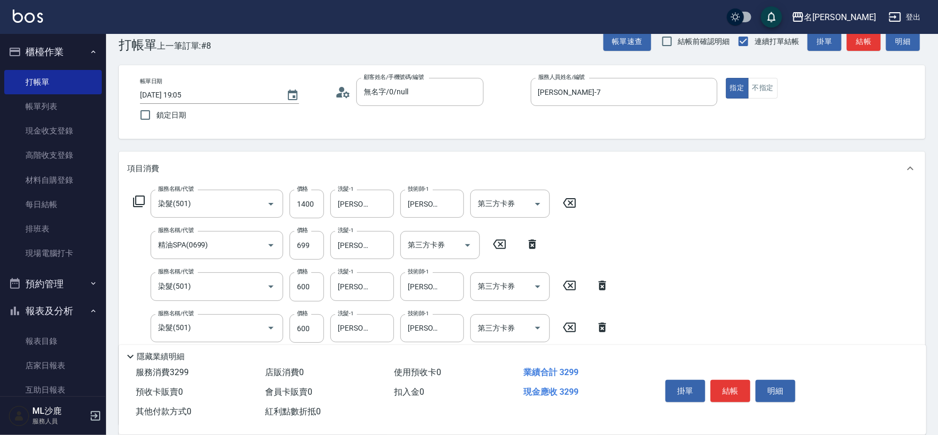
scroll to position [0, 0]
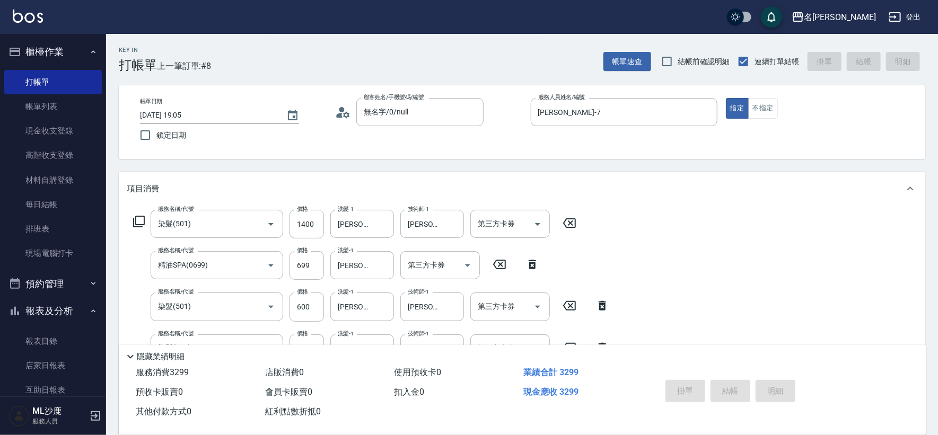
type input "[DATE] 19:06"
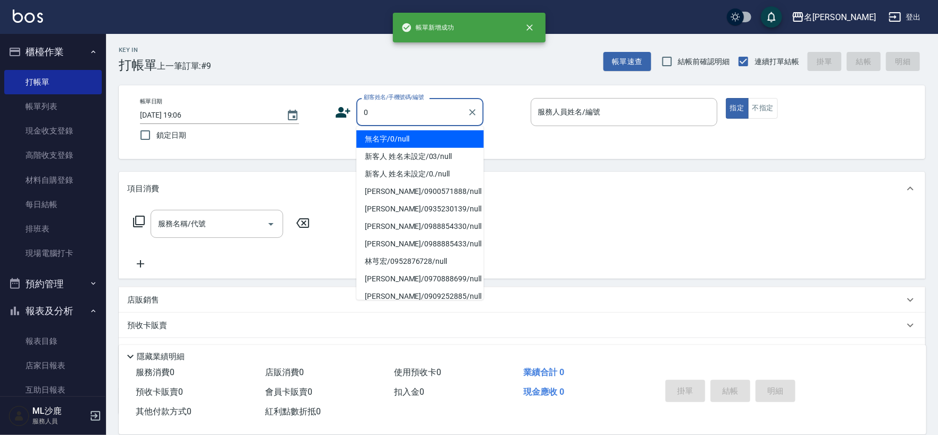
type input "無名字/0/null"
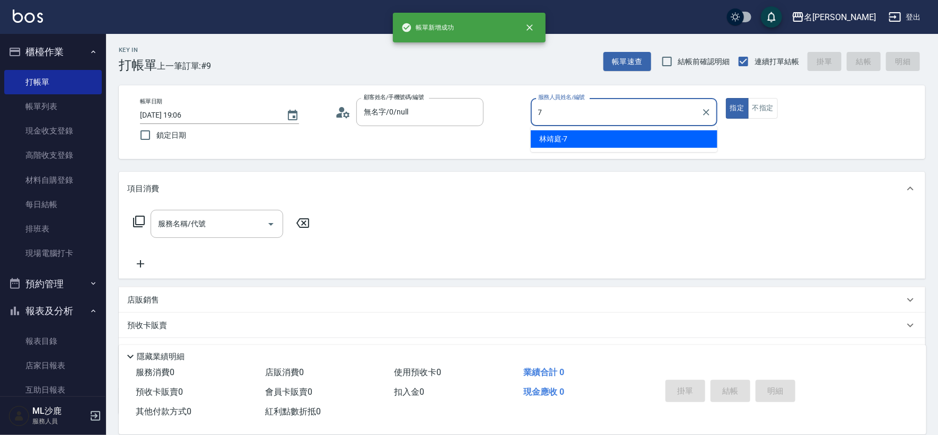
type input "[PERSON_NAME]-7"
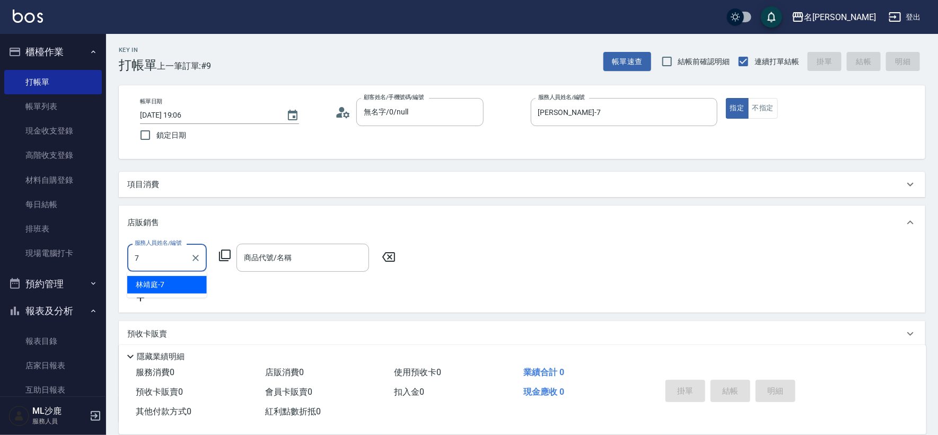
type input "[PERSON_NAME]-7"
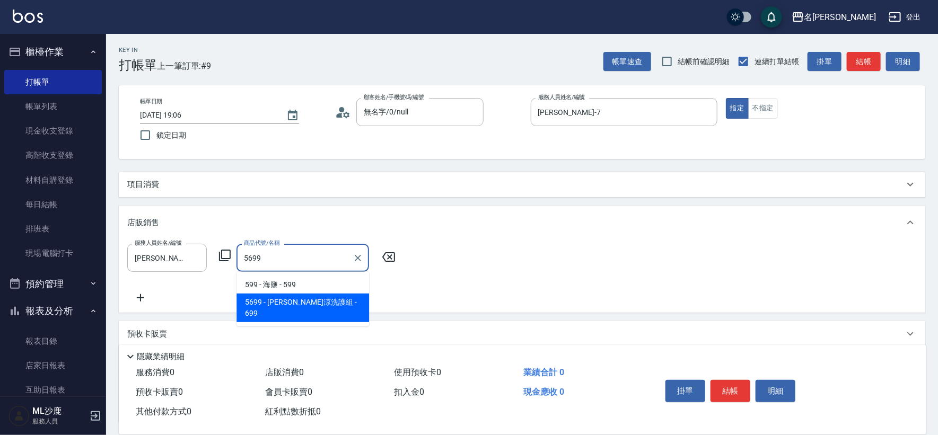
type input "水水沁涼洗護組"
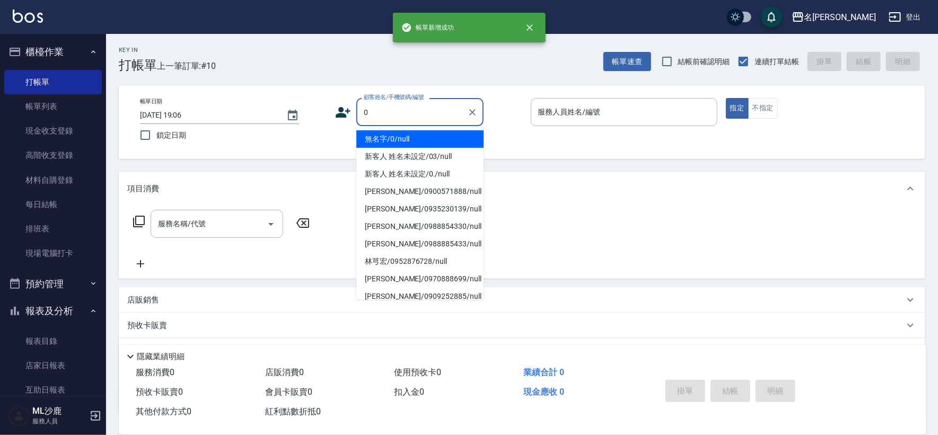
type input "無名字/0/null"
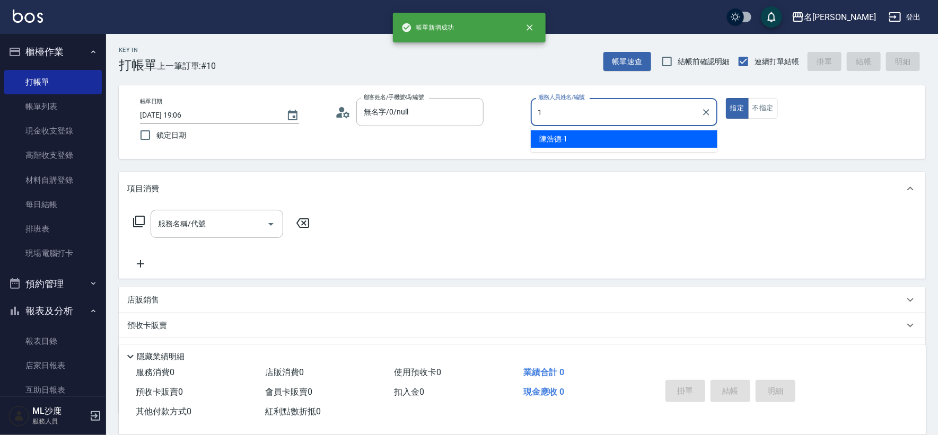
type input "[PERSON_NAME]1"
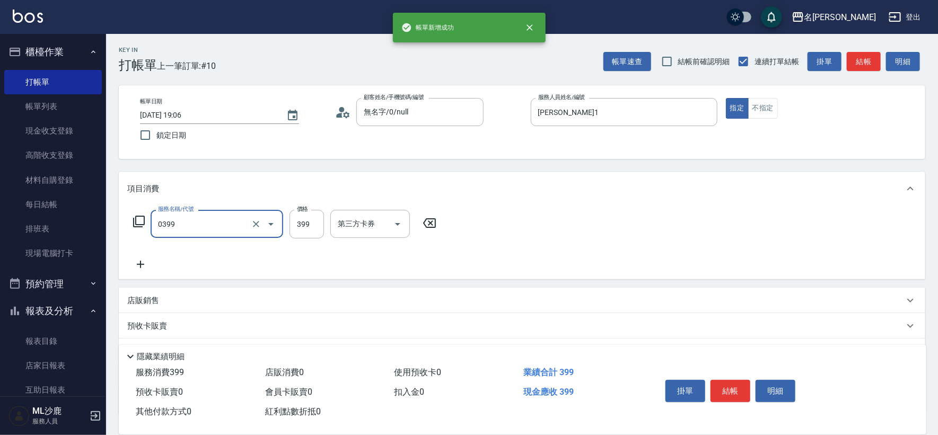
type input "海鹽399(0399)"
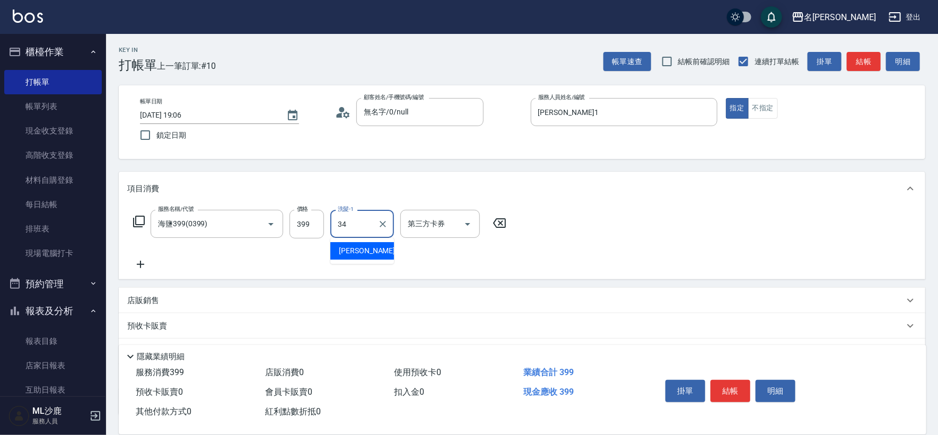
type input "[PERSON_NAME]-34"
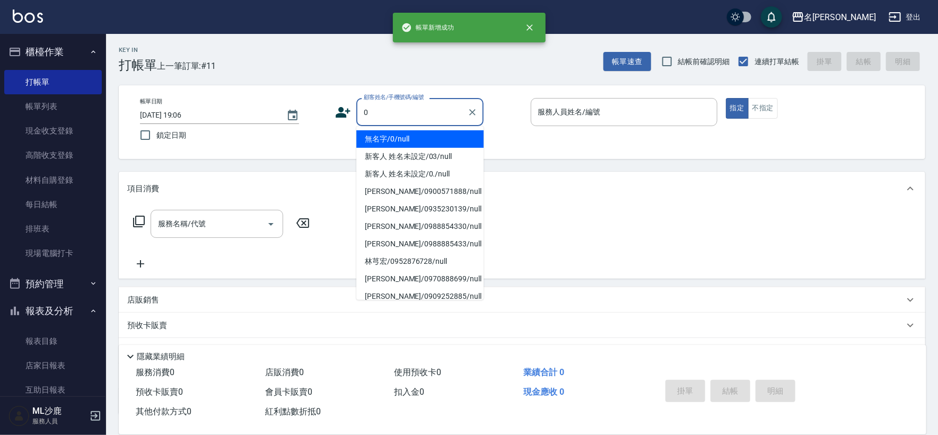
type input "無名字/0/null"
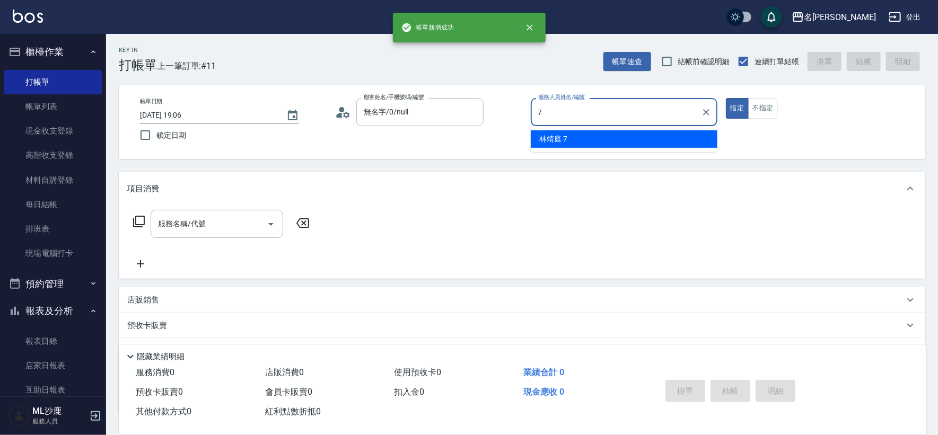
type input "[PERSON_NAME]-7"
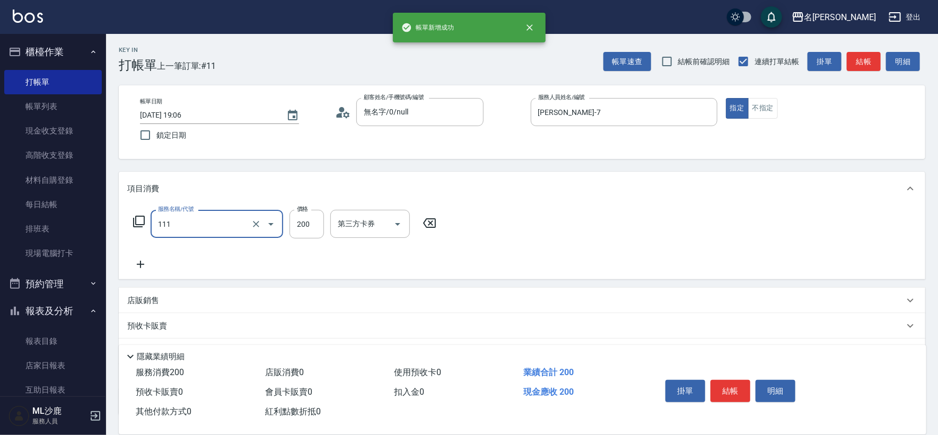
type input "200(111)"
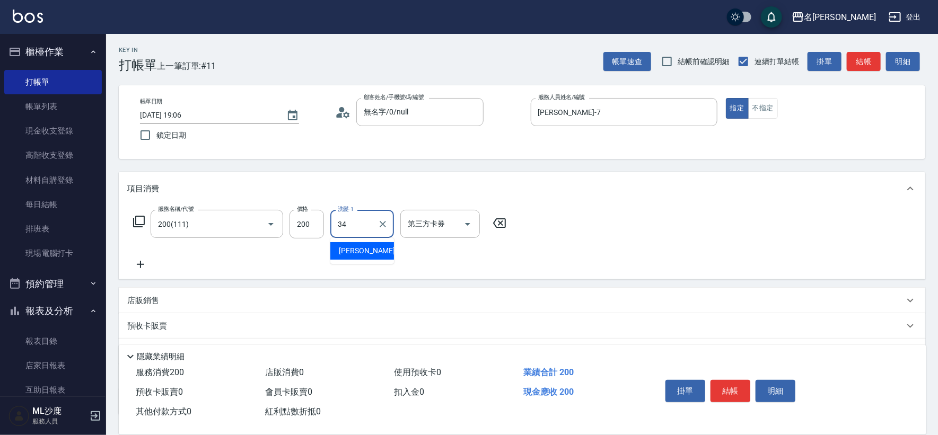
type input "[PERSON_NAME]-34"
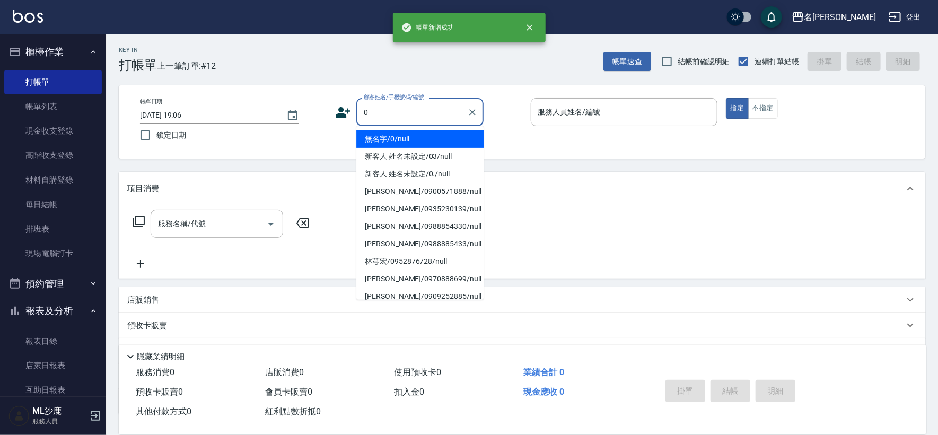
type input "無名字/0/null"
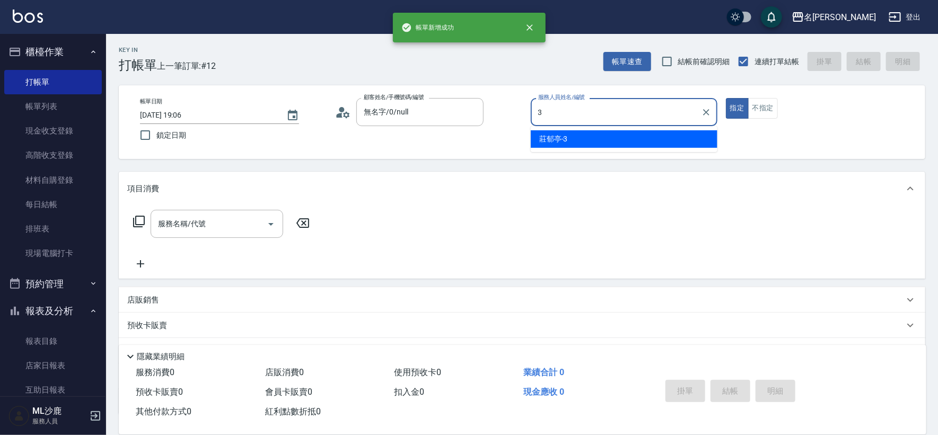
type input "[PERSON_NAME]-3"
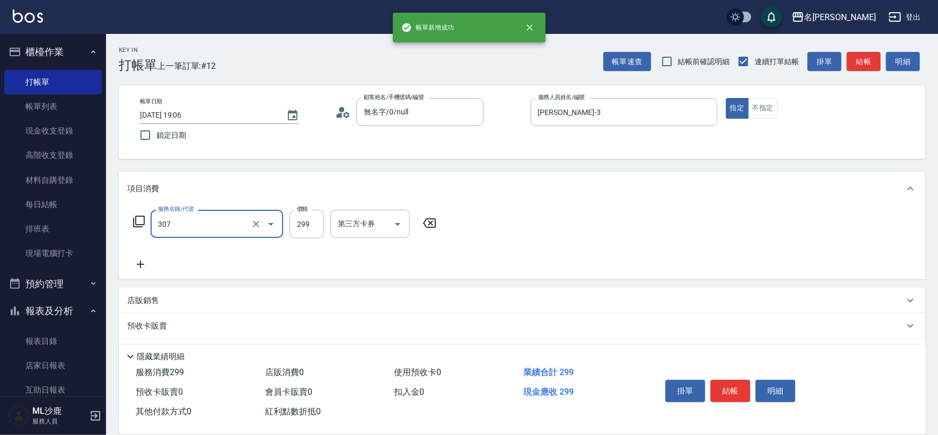
type input "剪髮(307)"
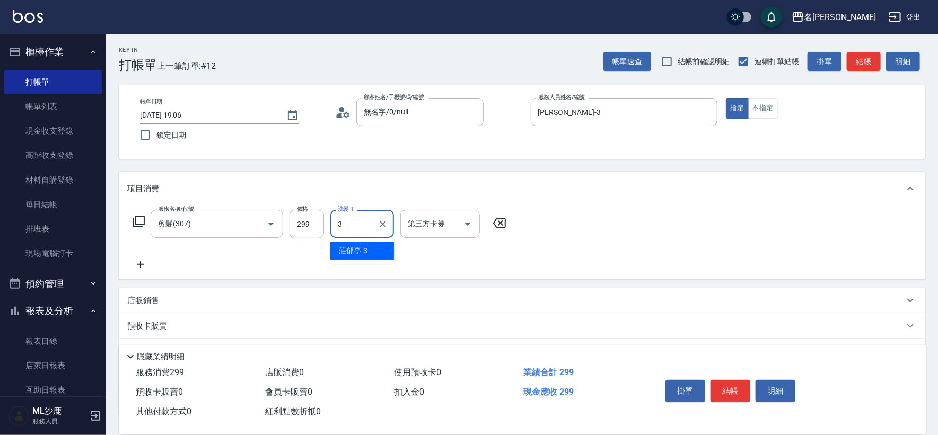
type input "[PERSON_NAME]-3"
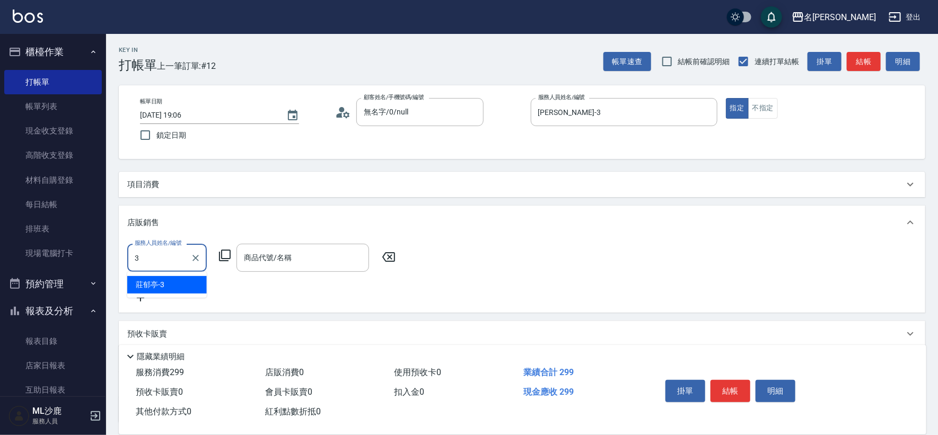
type input "[PERSON_NAME]-3"
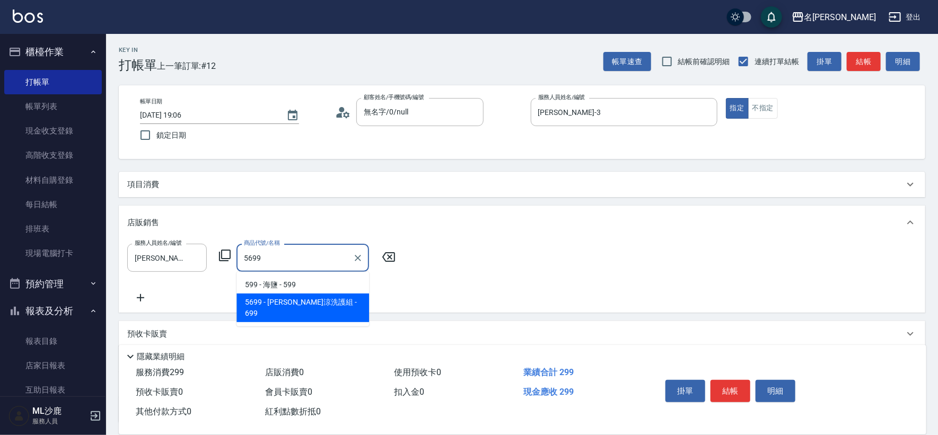
type input "水水沁涼洗護組"
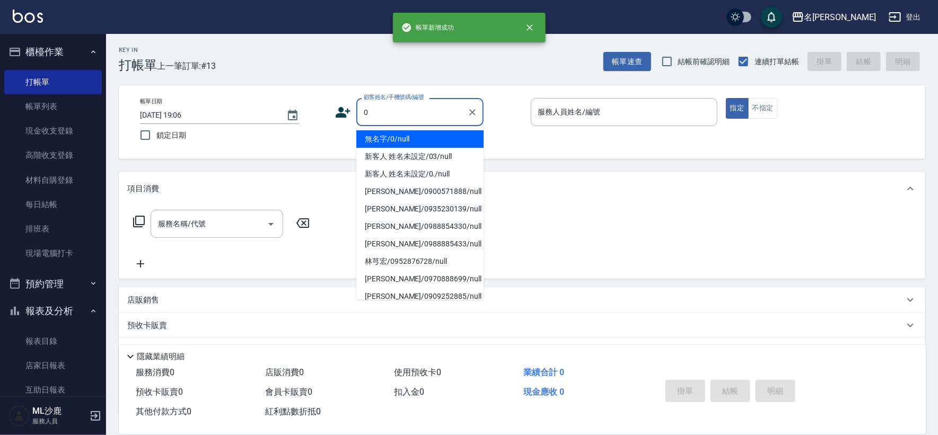
type input "無名字/0/null"
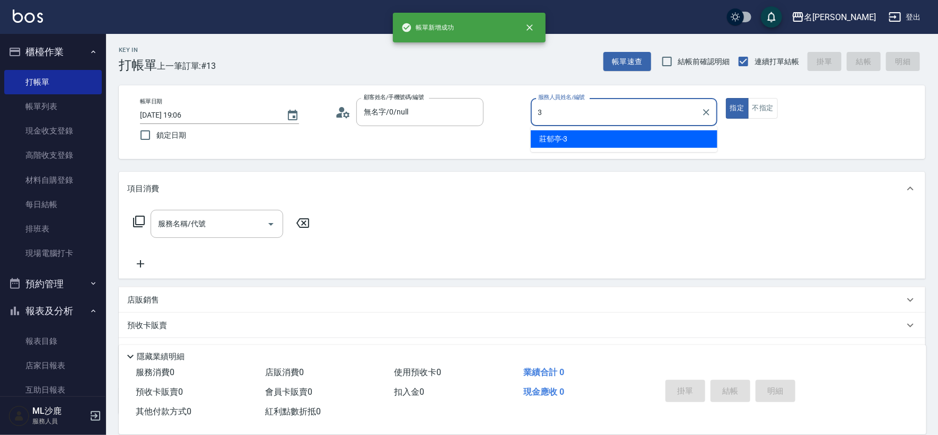
type input "[PERSON_NAME]-3"
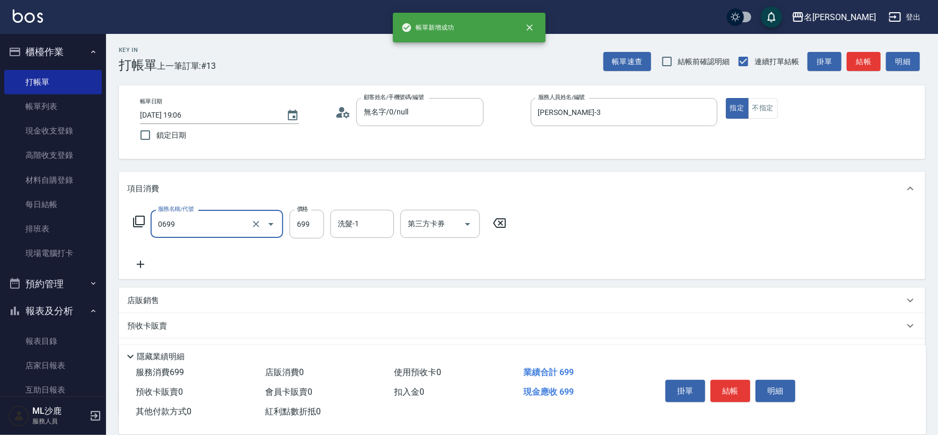
type input "精油SPA(0699)"
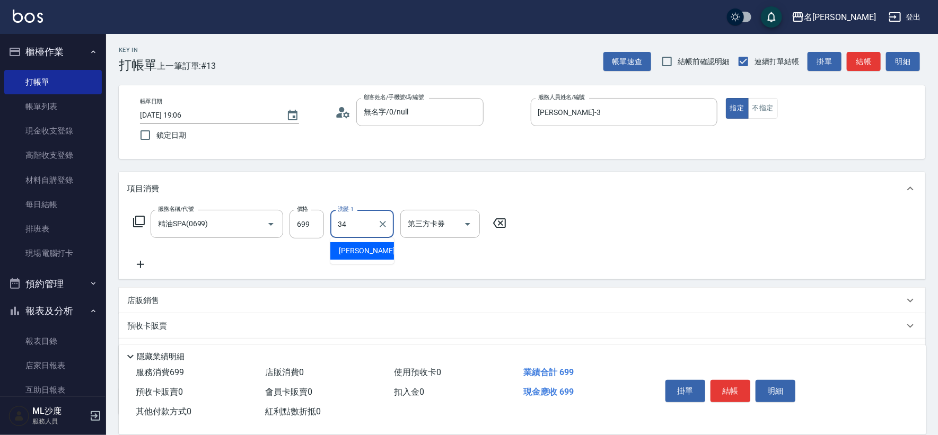
type input "[PERSON_NAME]-34"
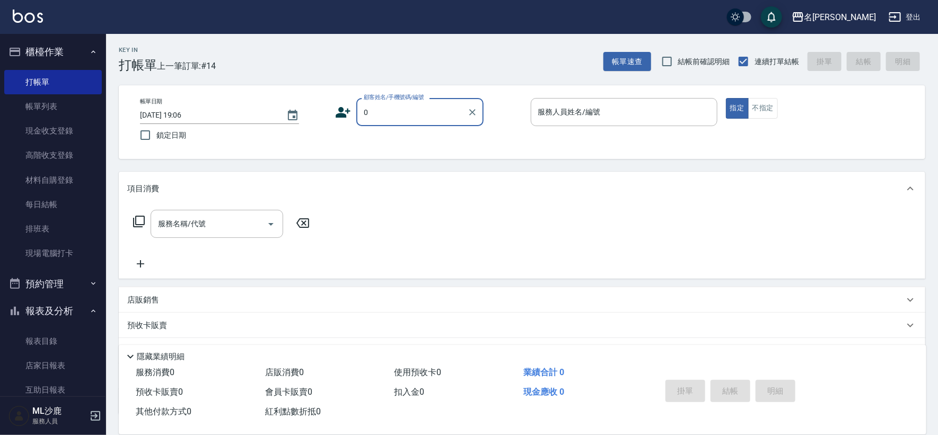
type input "無名字/0/null"
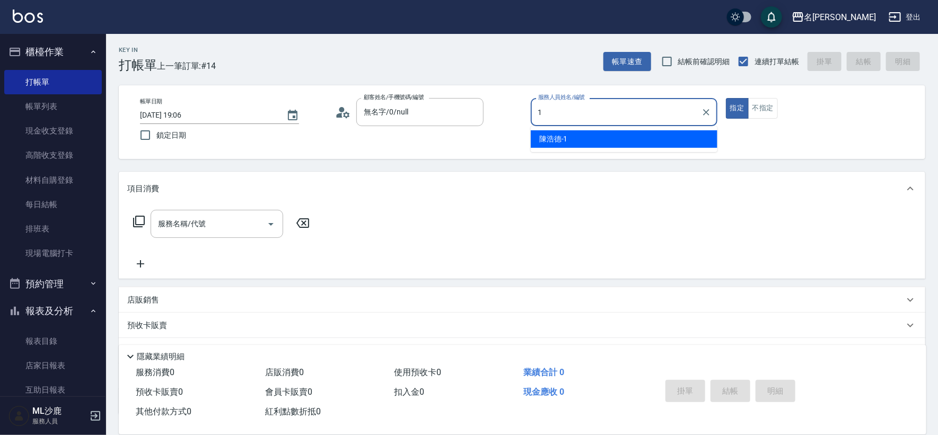
type input "[PERSON_NAME]1"
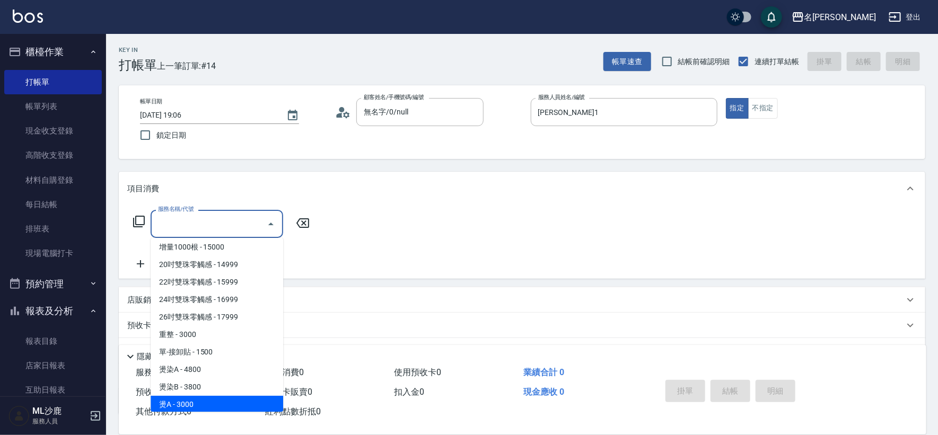
scroll to position [826, 0]
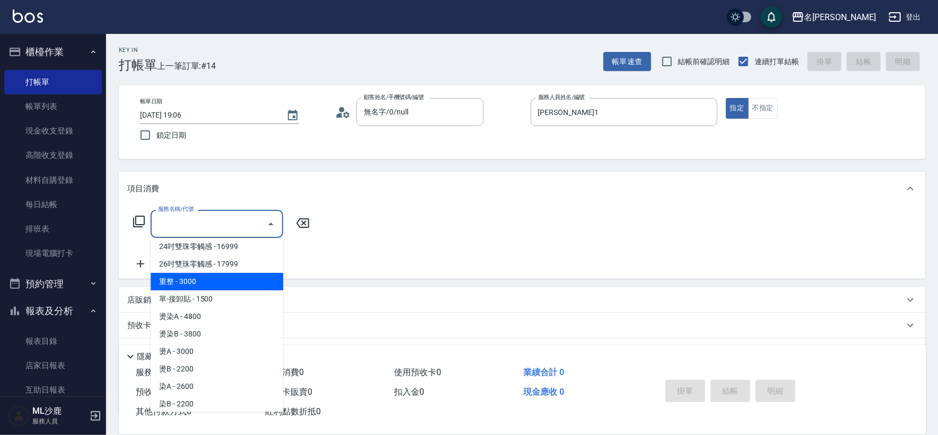
type input "重整(714)"
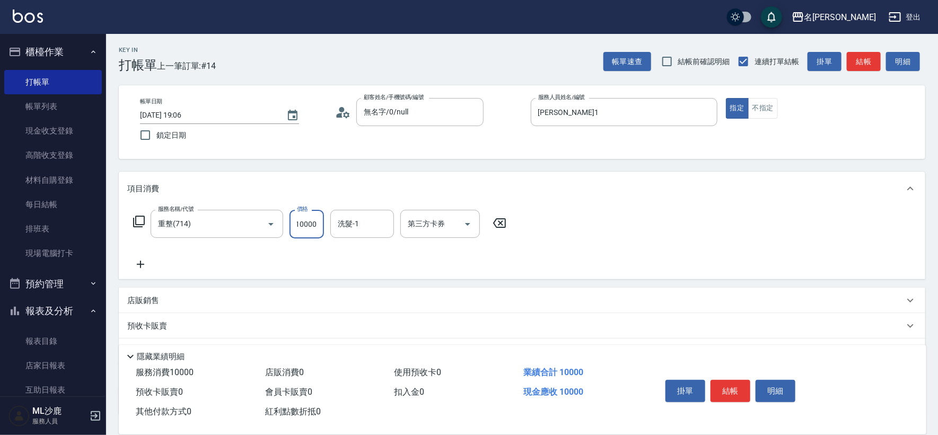
scroll to position [0, 1]
type input "10000"
type input "[PERSON_NAME]-34"
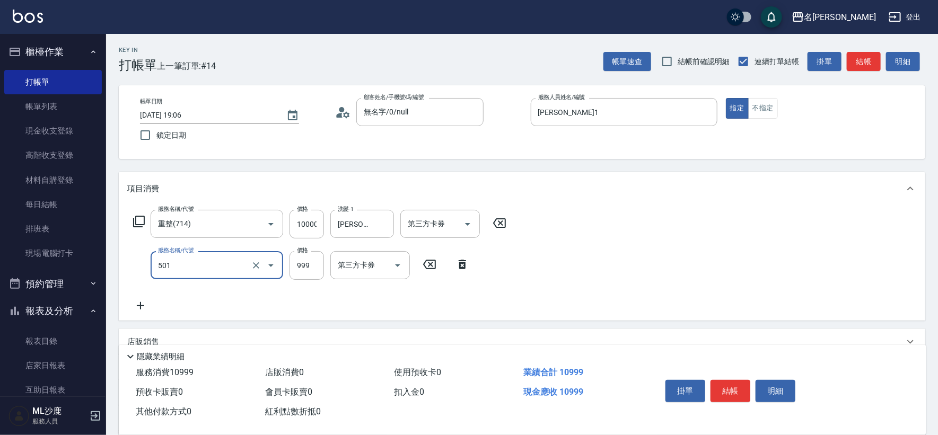
type input "染髮(501)"
type input "1400"
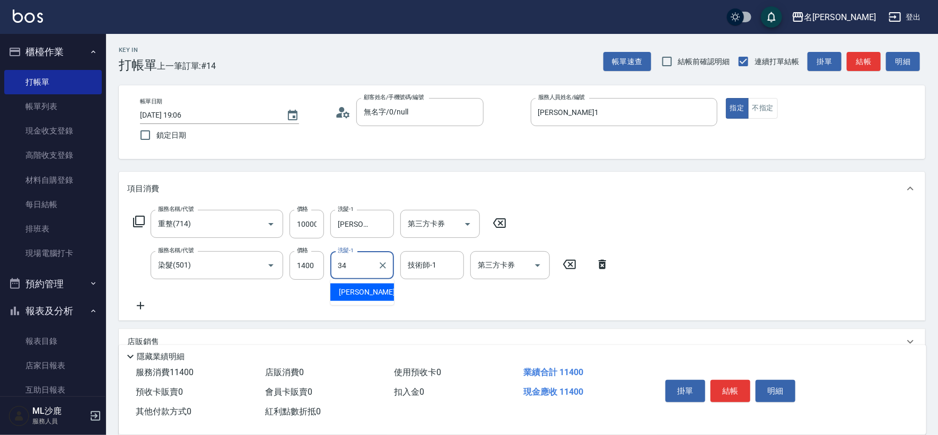
type input "[PERSON_NAME]-34"
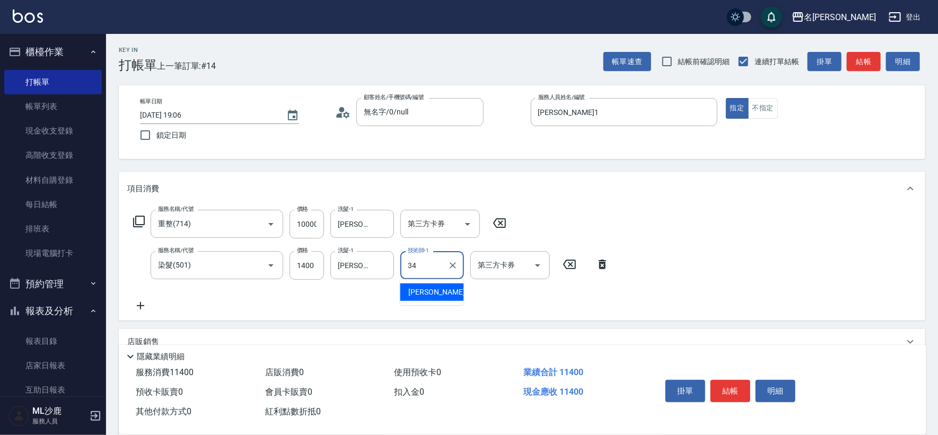
type input "[PERSON_NAME]-34"
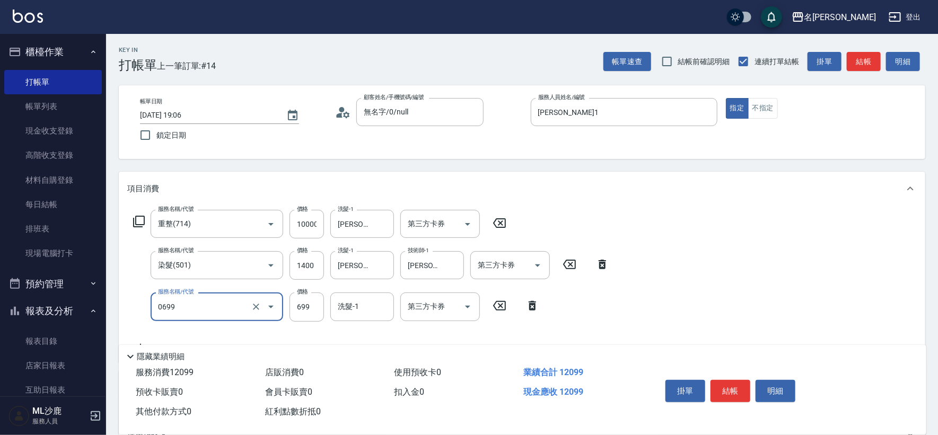
type input "精油SPA(0699)"
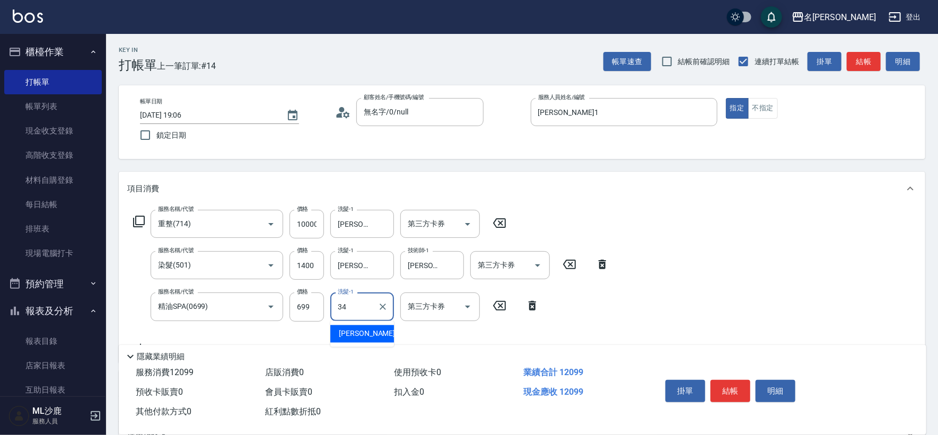
type input "[PERSON_NAME]-34"
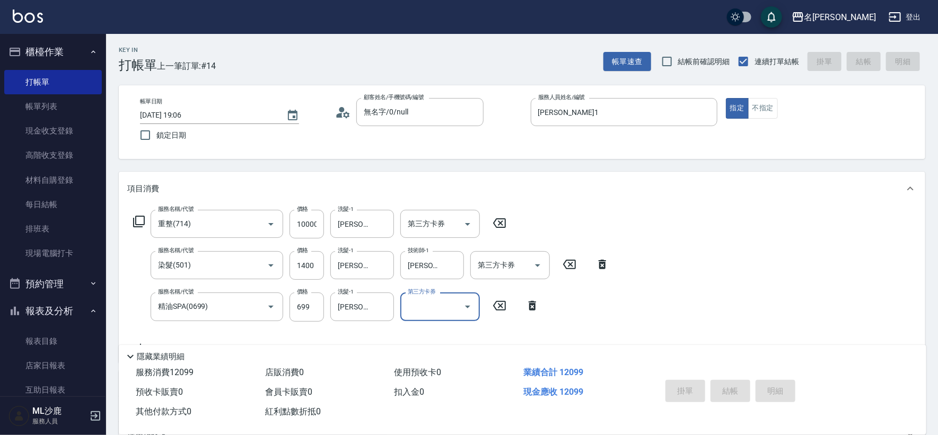
type input "[DATE] 19:08"
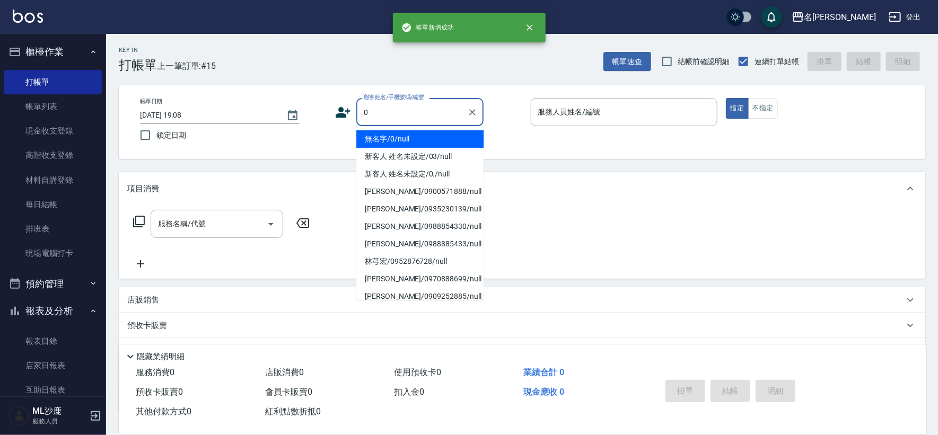
type input "無名字/0/null"
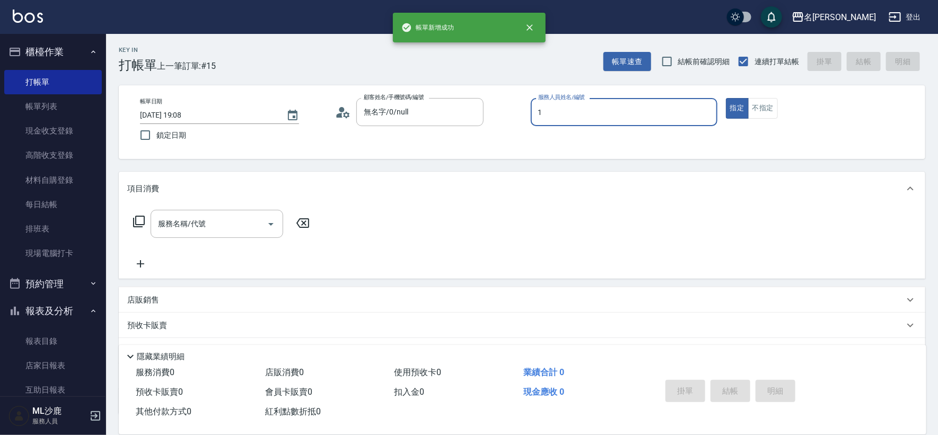
type input "[PERSON_NAME]1"
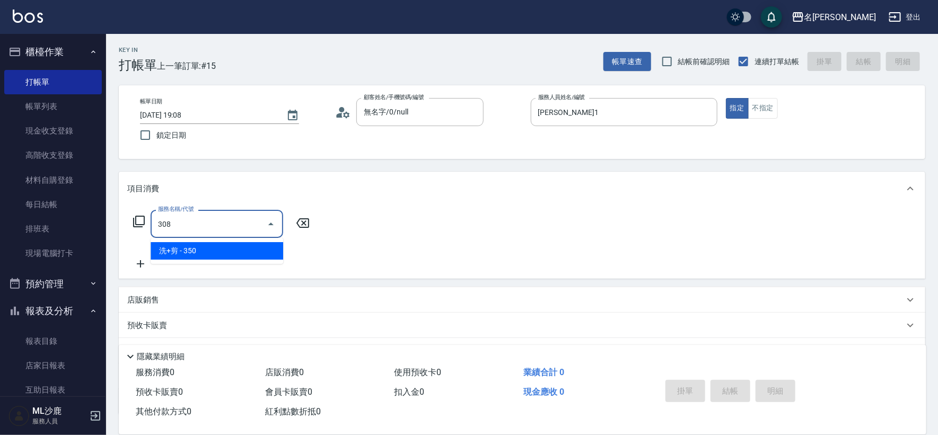
type input "洗+剪(308)"
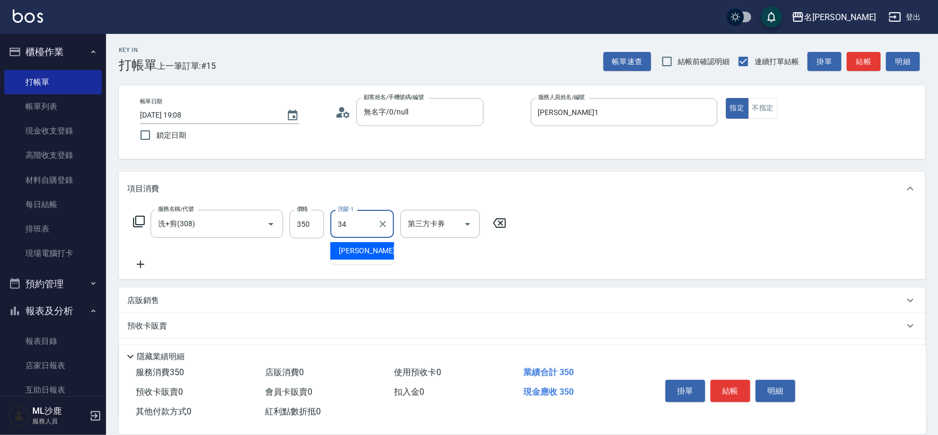
type input "[PERSON_NAME]-34"
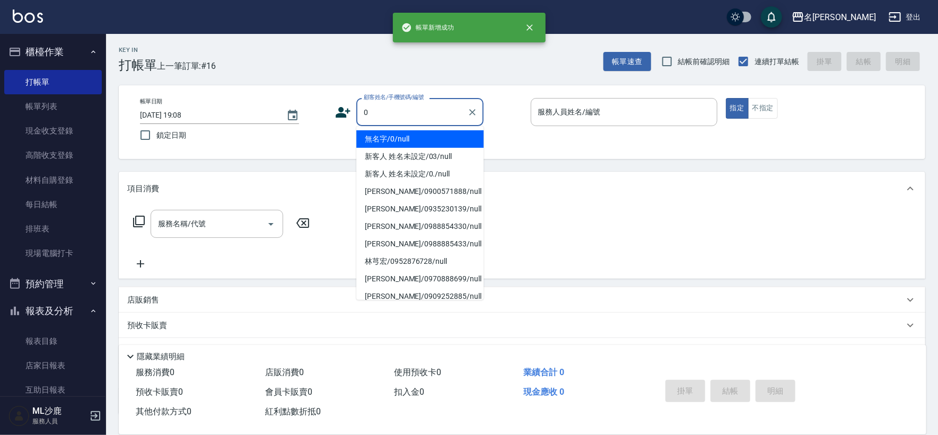
type input "無名字/0/null"
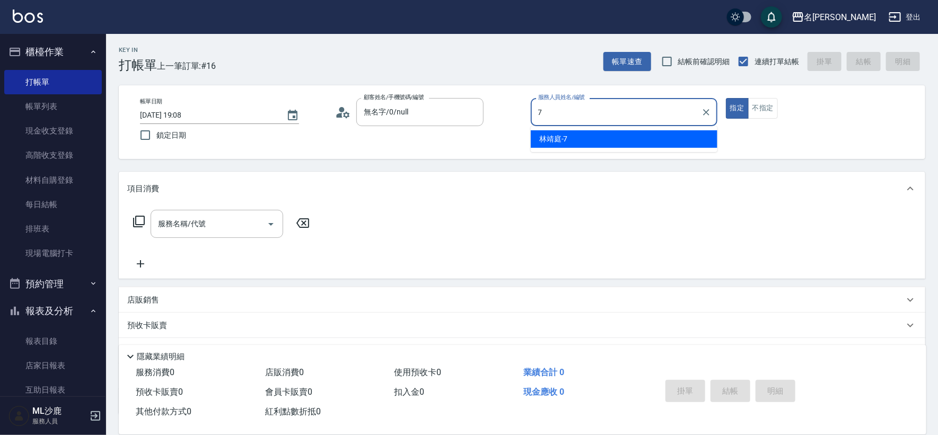
type input "[PERSON_NAME]-7"
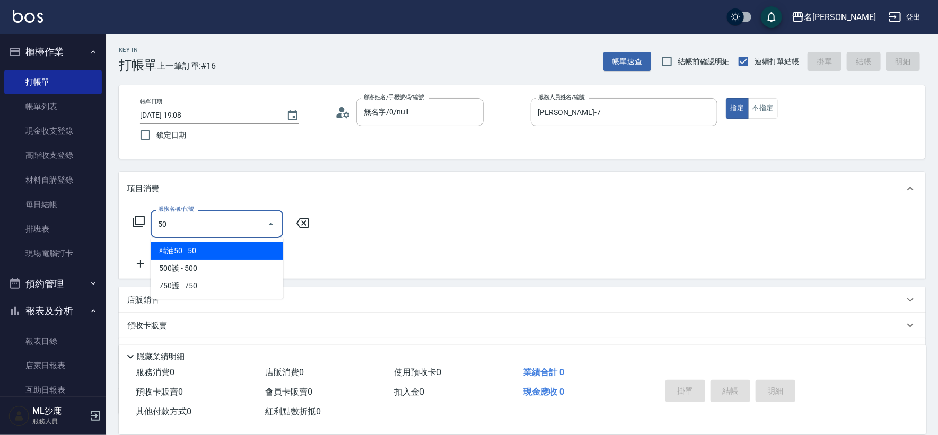
type input "5"
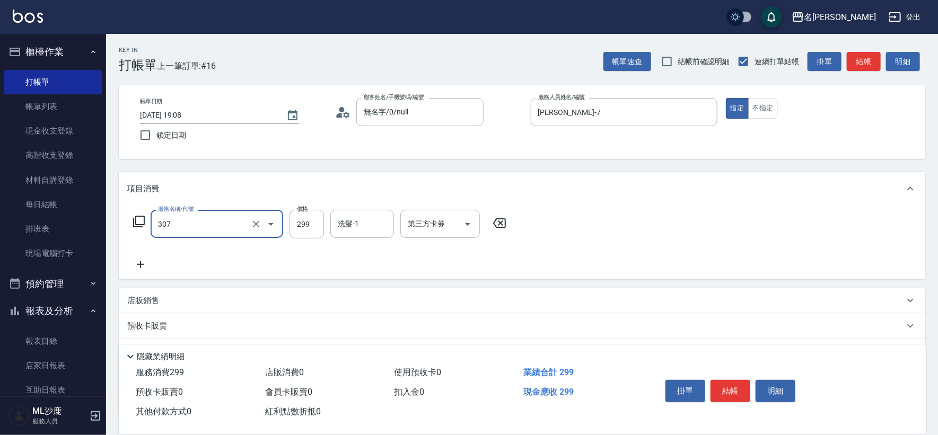
type input "剪髮(307)"
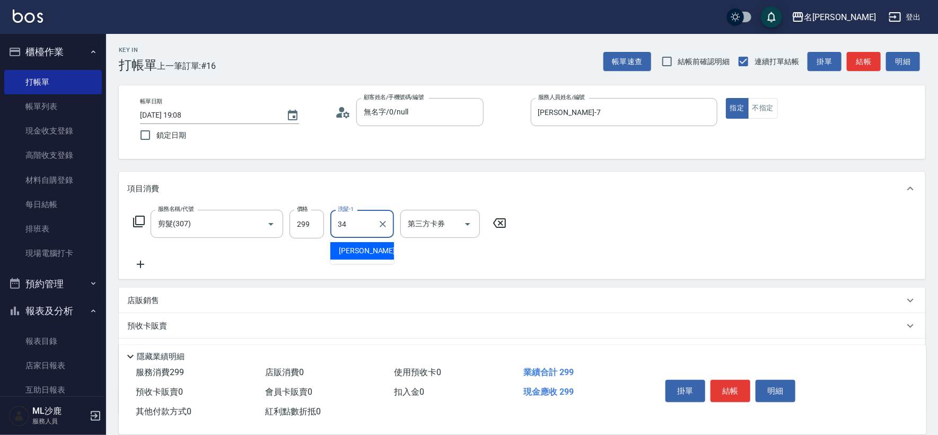
type input "[PERSON_NAME]-34"
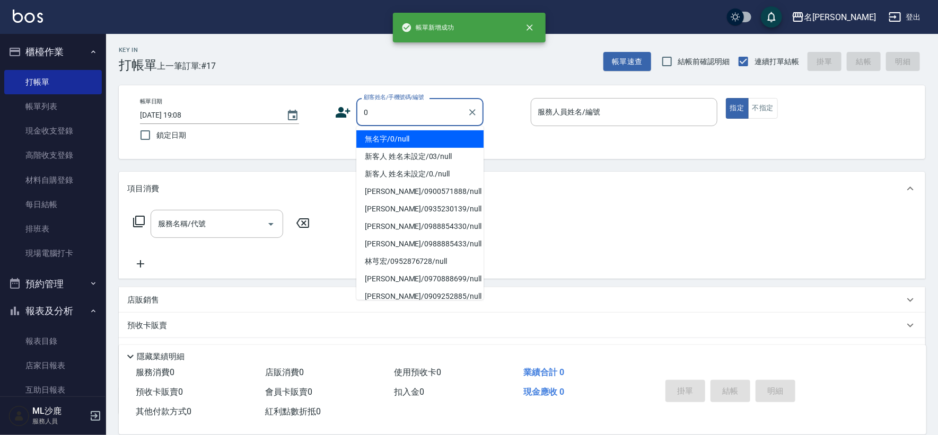
type input "無名字/0/null"
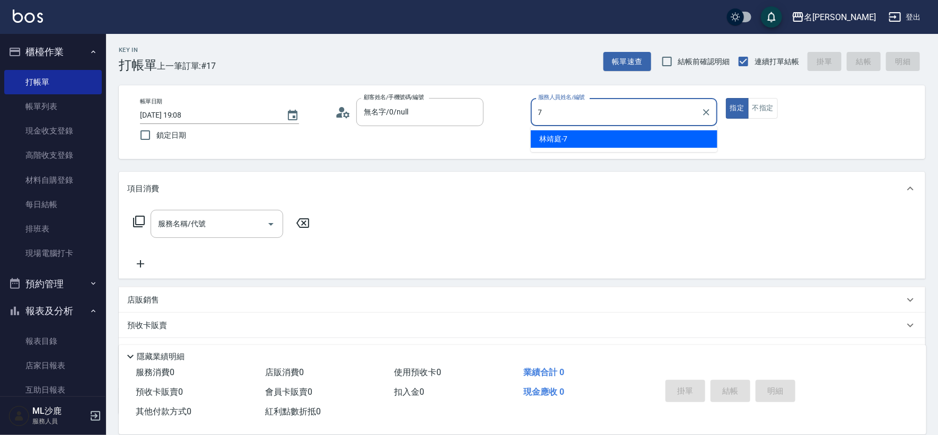
type input "[PERSON_NAME]-7"
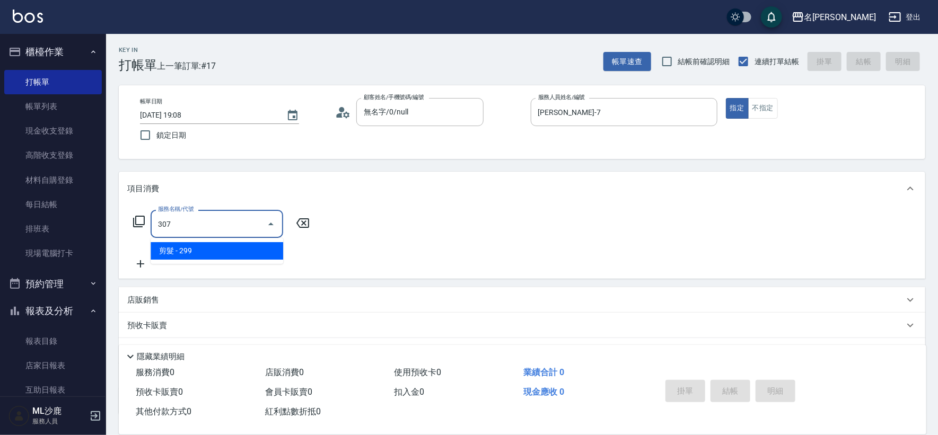
type input "剪髮(307)"
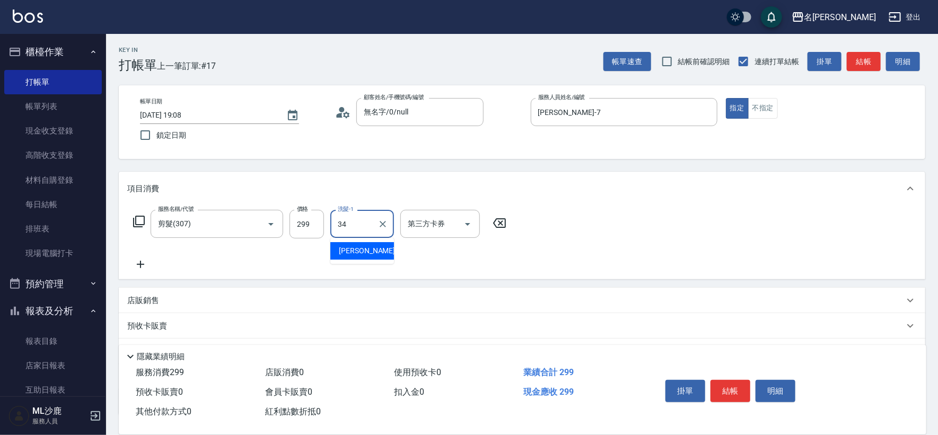
type input "[PERSON_NAME]-34"
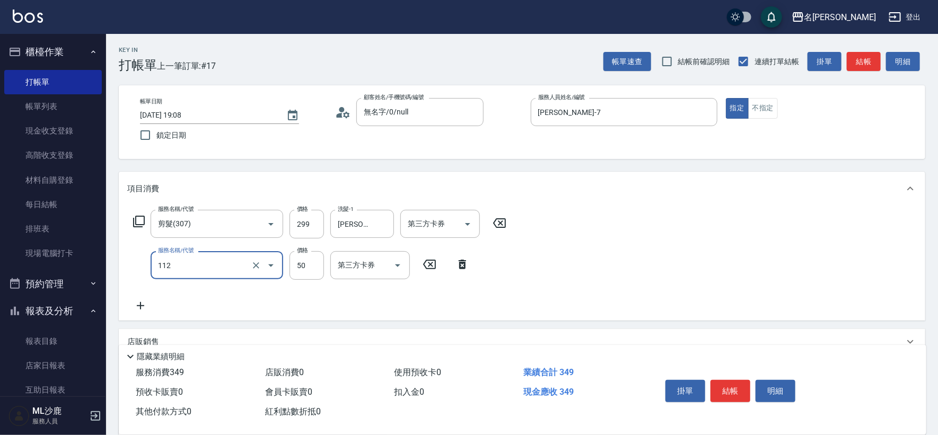
type input "精油50(112)"
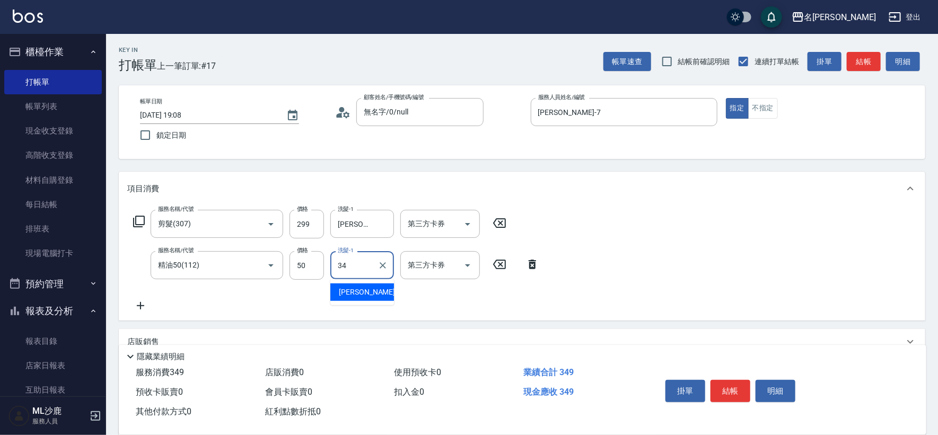
type input "[PERSON_NAME]-34"
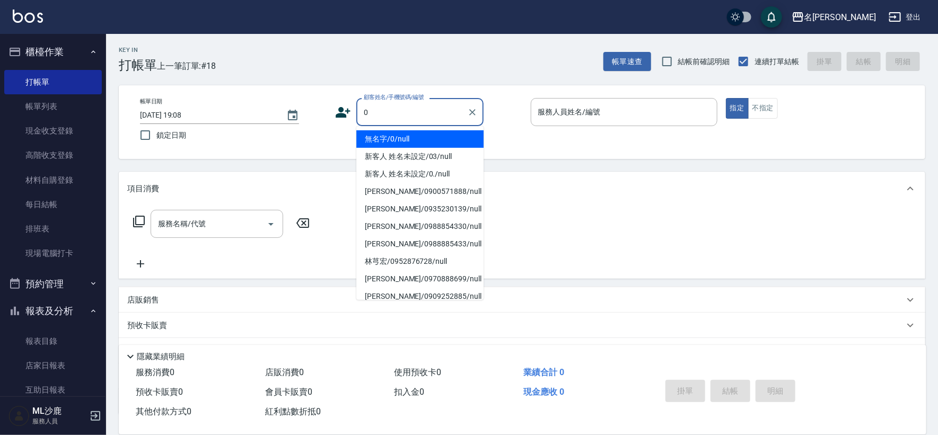
type input "無名字/0/null"
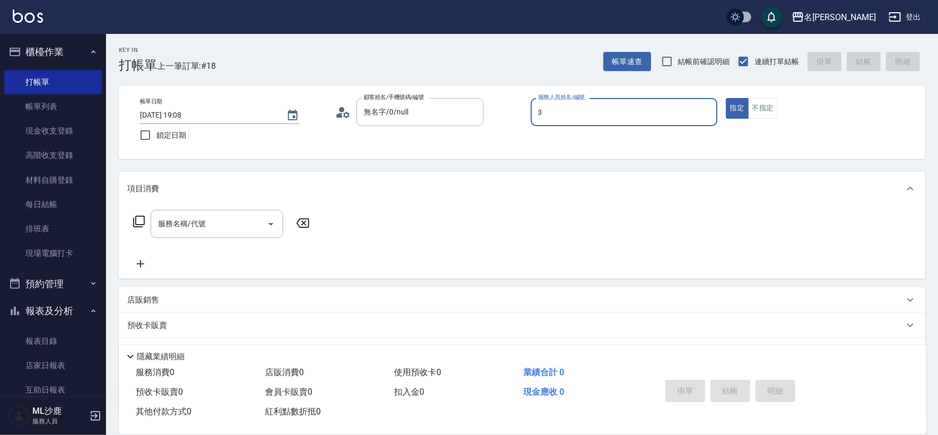
type input "[PERSON_NAME]-3"
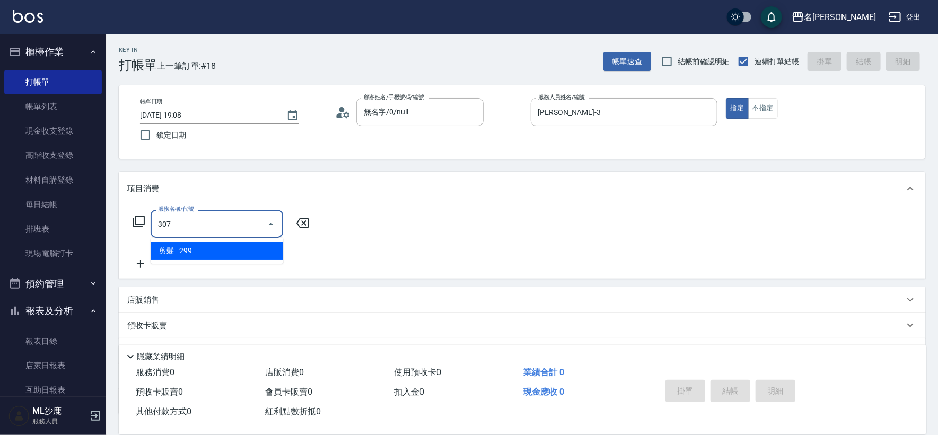
type input "剪髮(307)"
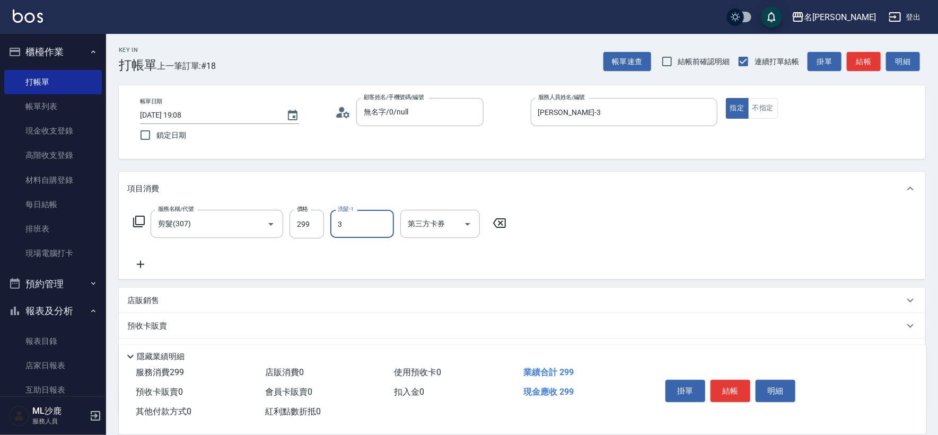
type input "[PERSON_NAME]-3"
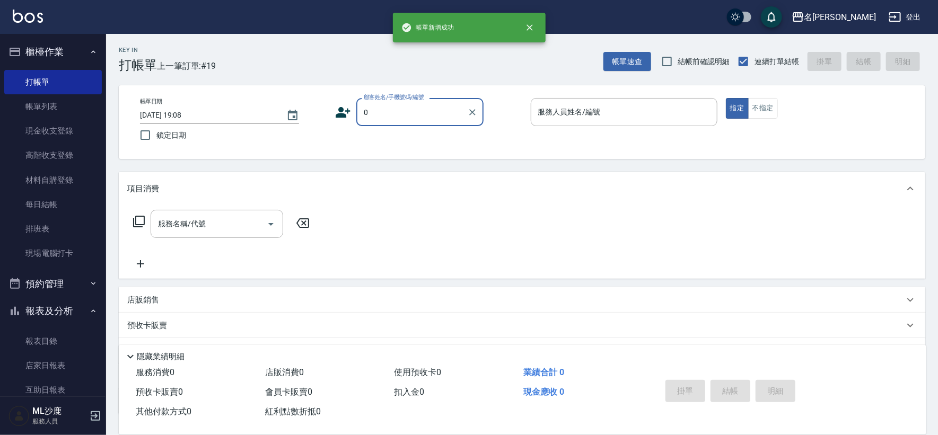
type input "無名字/0/null"
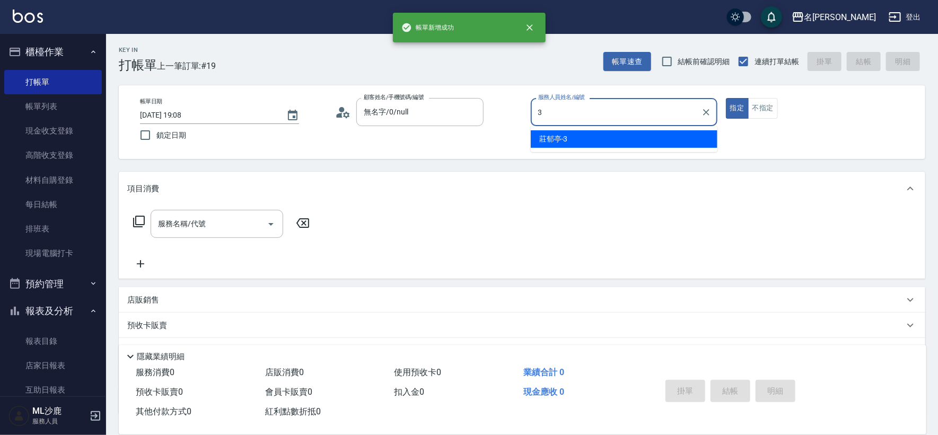
type input "[PERSON_NAME]-3"
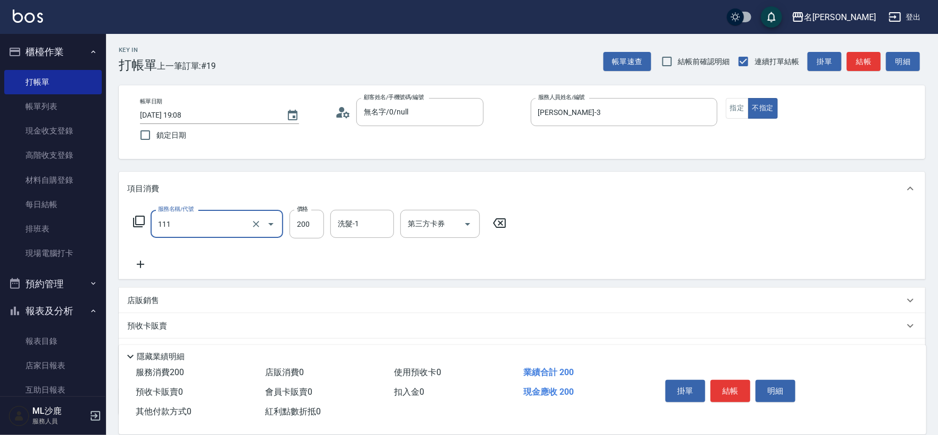
type input "200(111)"
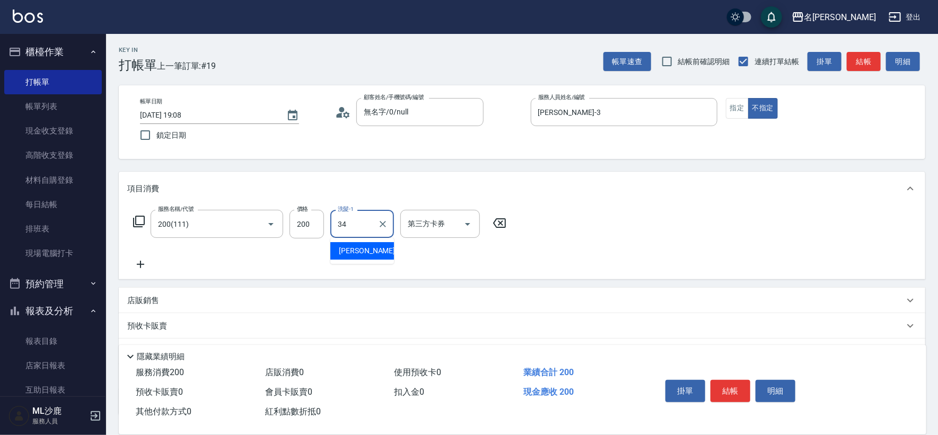
type input "[PERSON_NAME]-34"
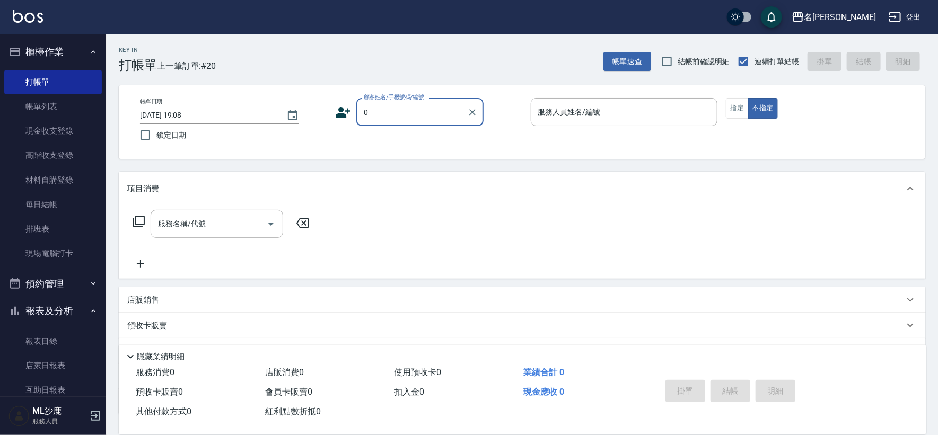
type input "無名字/0/null"
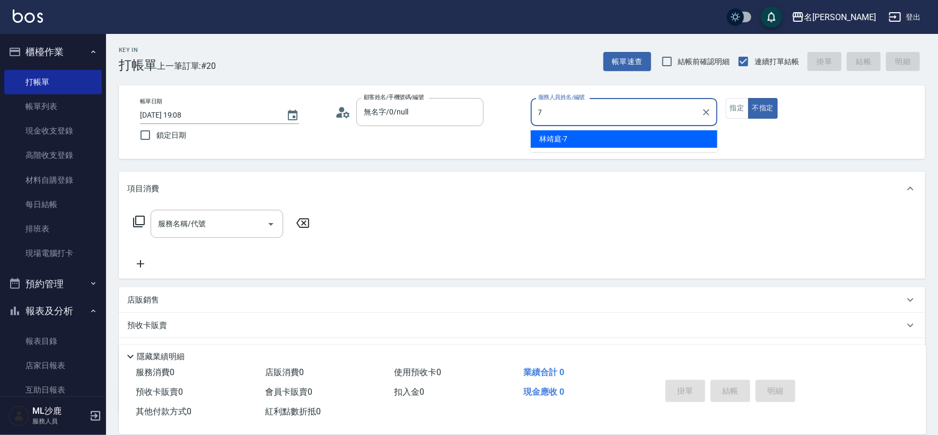
type input "[PERSON_NAME]-7"
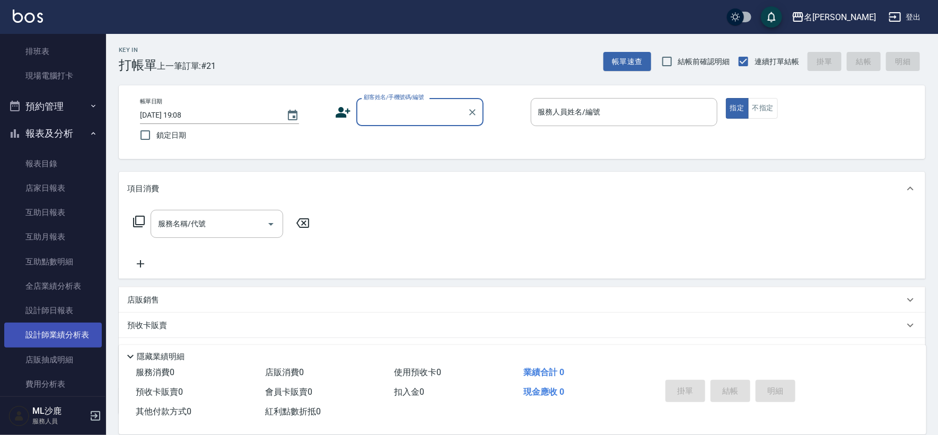
scroll to position [294, 0]
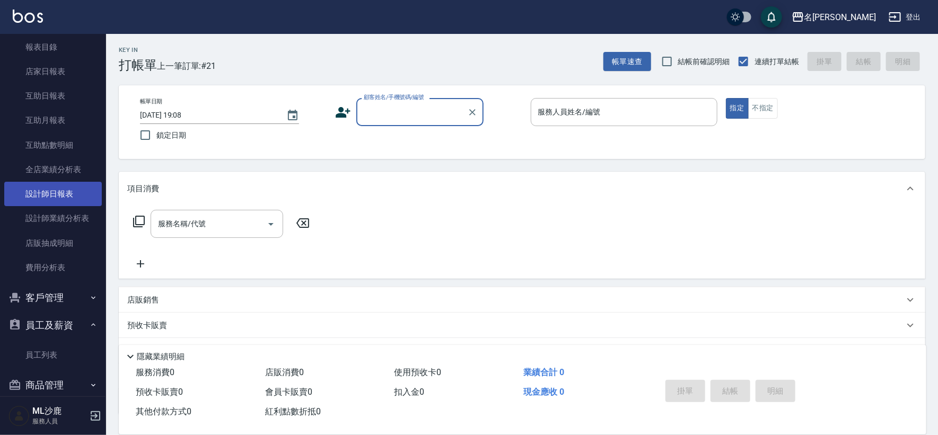
click at [57, 189] on link "設計師日報表" at bounding box center [53, 194] width 98 height 24
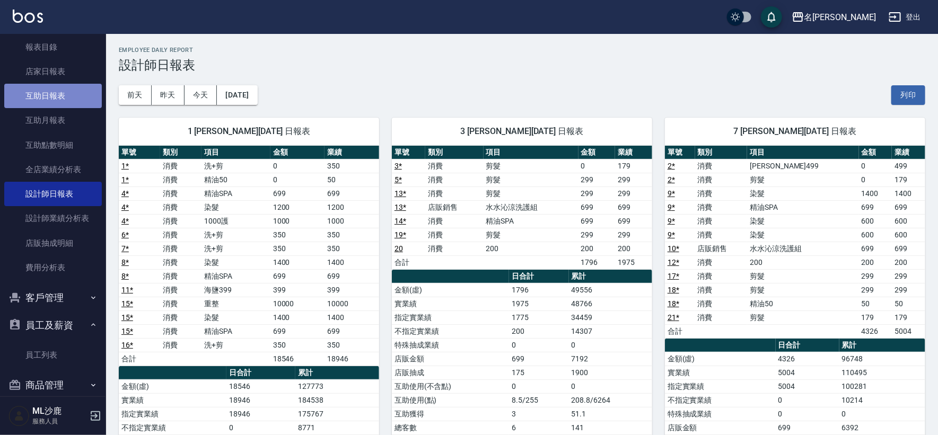
click at [75, 87] on link "互助日報表" at bounding box center [53, 96] width 98 height 24
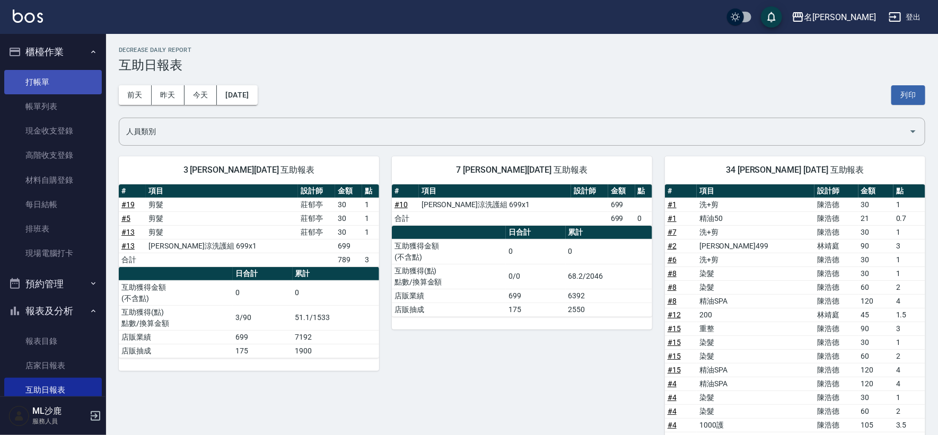
click at [43, 87] on link "打帳單" at bounding box center [53, 82] width 98 height 24
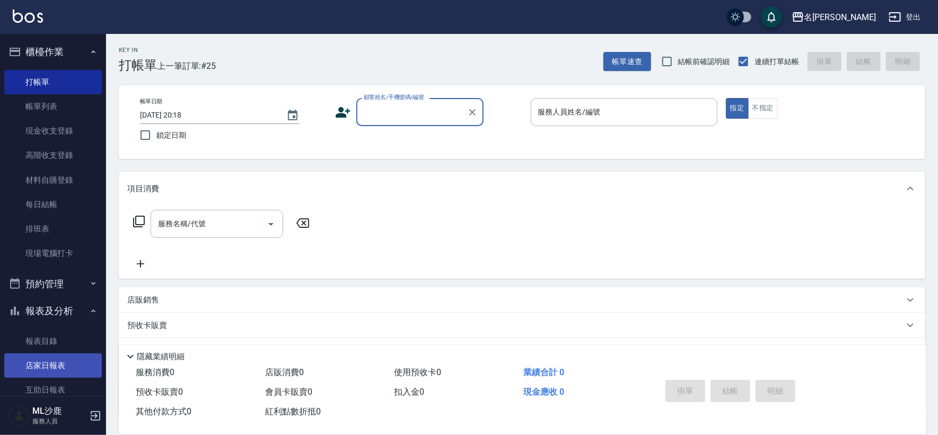
click at [56, 360] on link "店家日報表" at bounding box center [53, 366] width 98 height 24
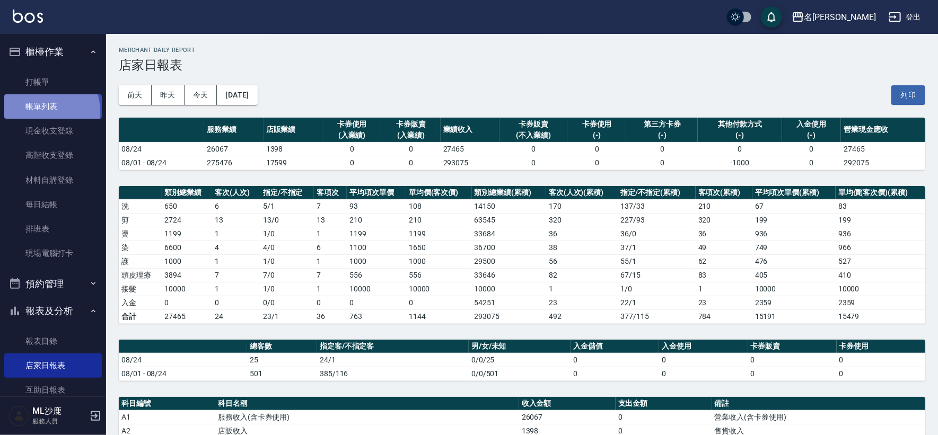
click at [41, 111] on link "帳單列表" at bounding box center [53, 106] width 98 height 24
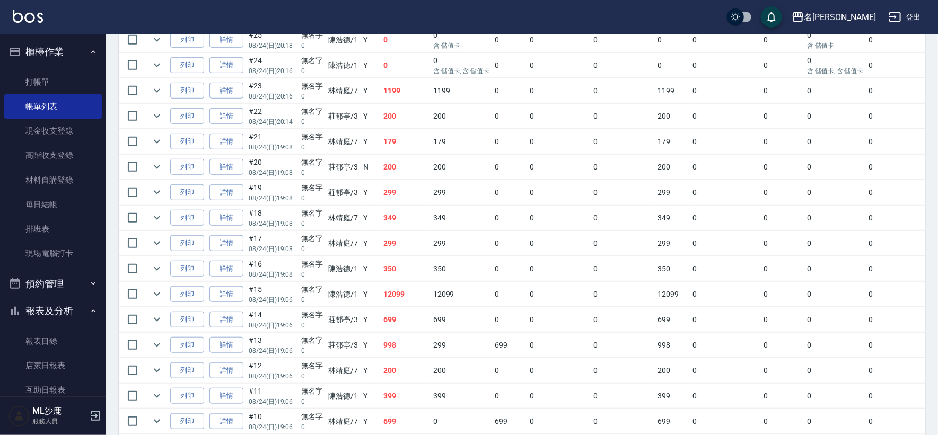
scroll to position [273, 0]
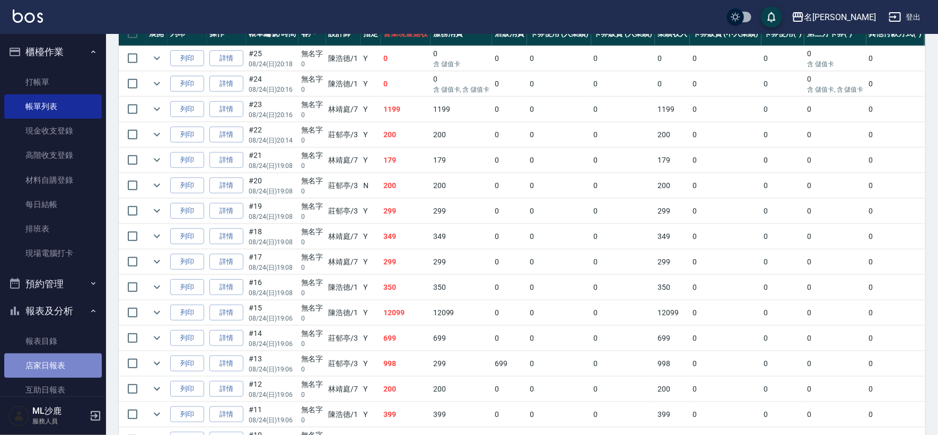
click at [61, 368] on link "店家日報表" at bounding box center [53, 366] width 98 height 24
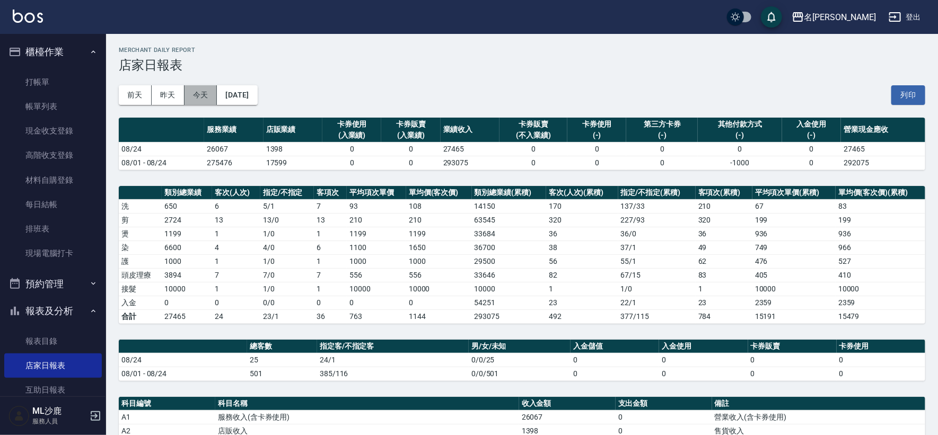
click at [206, 94] on button "今天" at bounding box center [200, 95] width 33 height 20
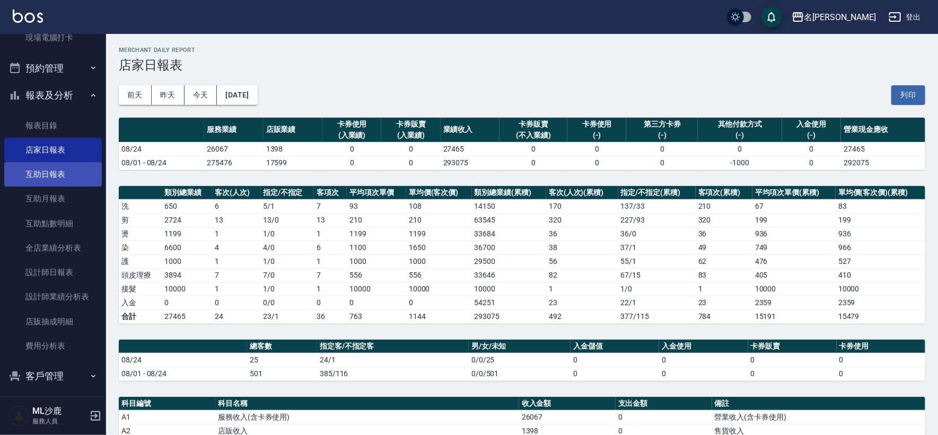
scroll to position [235, 0]
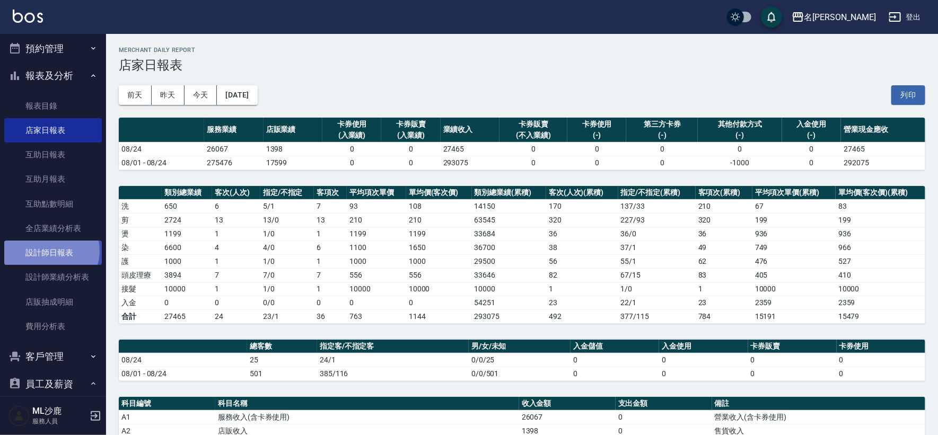
click at [49, 250] on link "設計師日報表" at bounding box center [53, 253] width 98 height 24
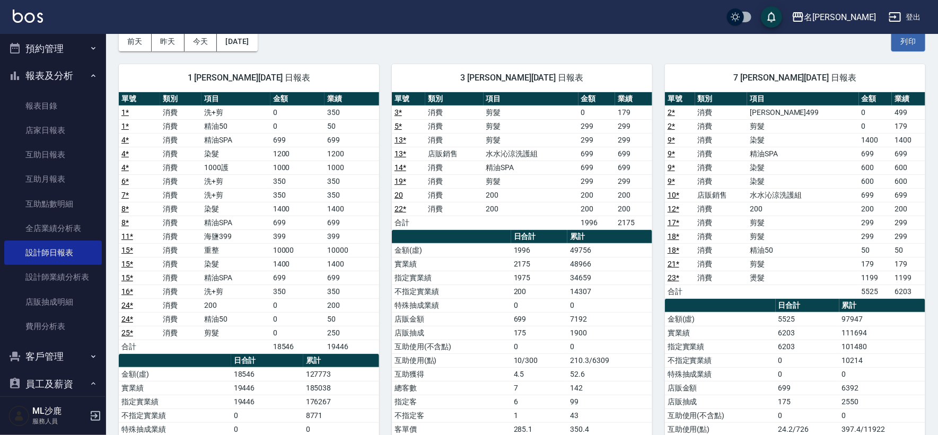
scroll to position [53, 0]
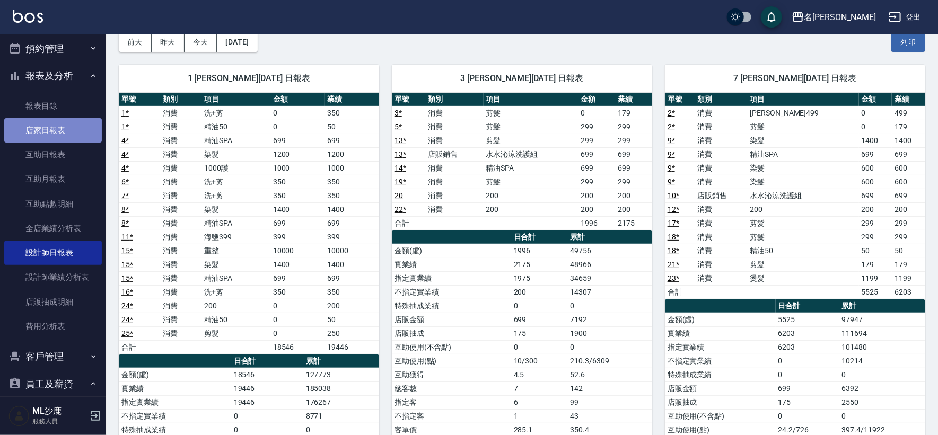
click at [57, 128] on link "店家日報表" at bounding box center [53, 130] width 98 height 24
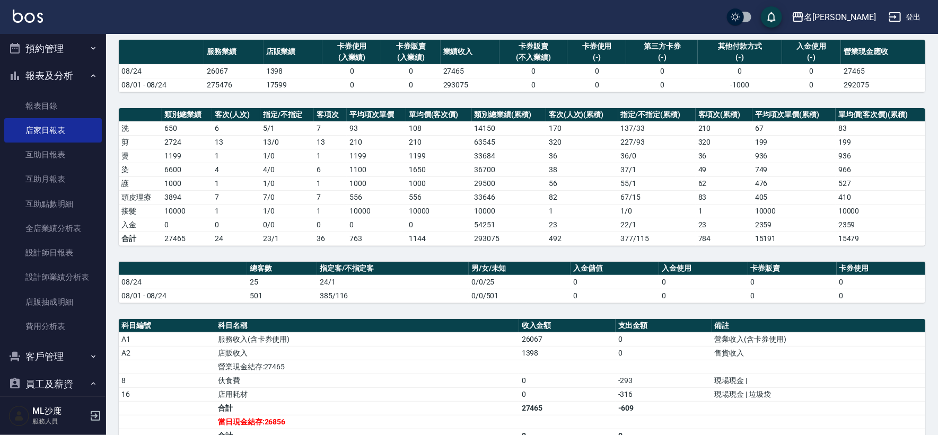
scroll to position [59, 0]
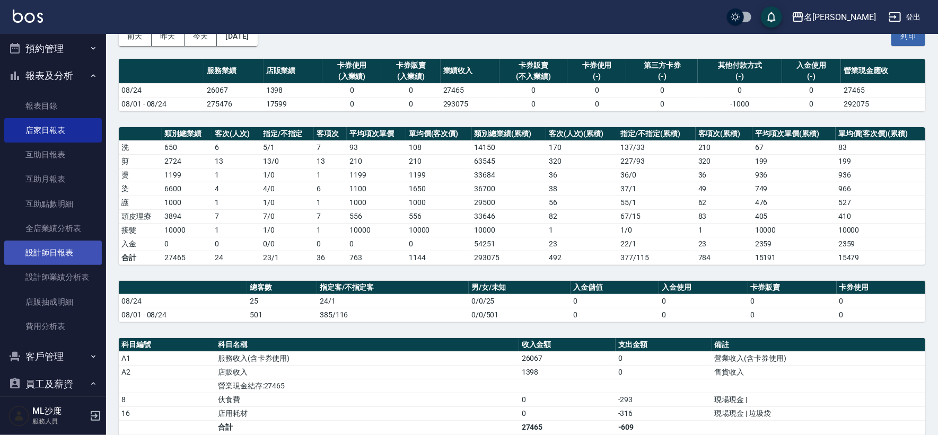
click at [52, 249] on link "設計師日報表" at bounding box center [53, 253] width 98 height 24
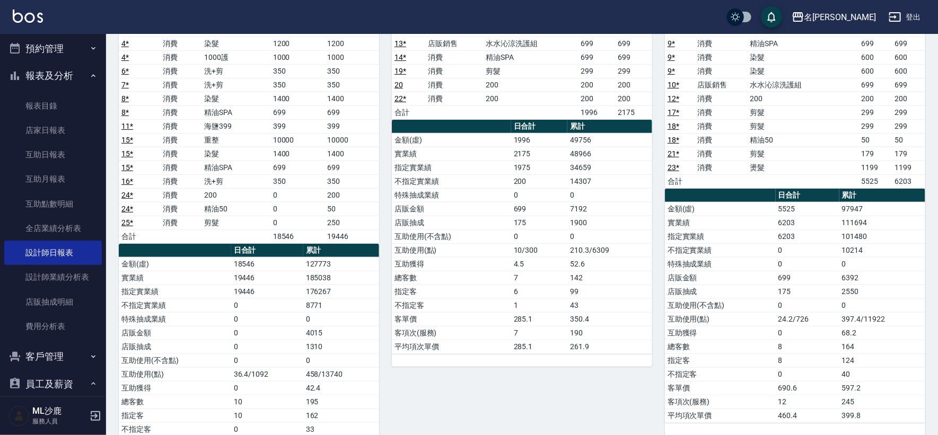
scroll to position [160, 0]
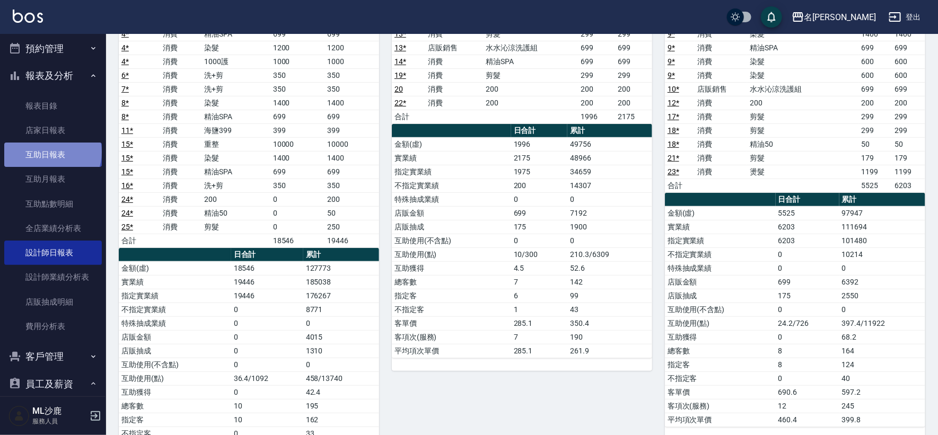
click at [51, 152] on link "互助日報表" at bounding box center [53, 155] width 98 height 24
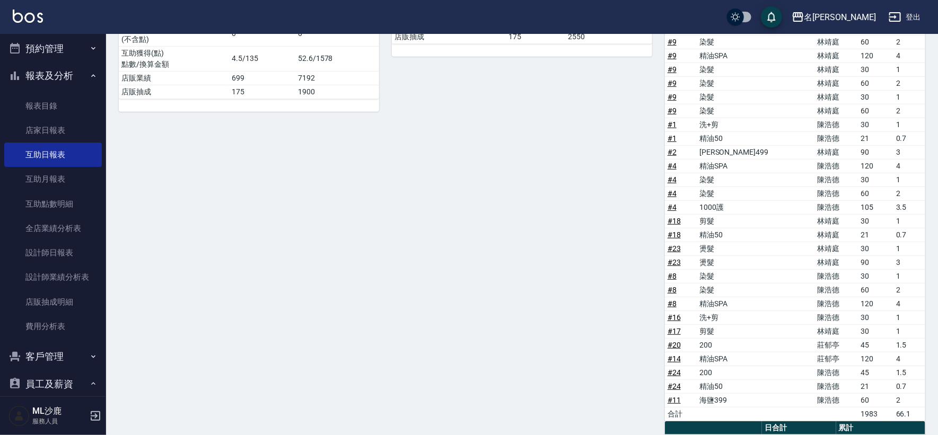
scroll to position [373, 0]
